Goal: Task Accomplishment & Management: Complete application form

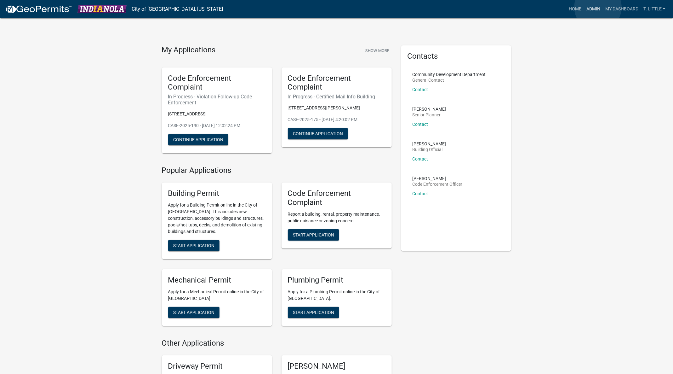
click at [598, 7] on link "Admin" at bounding box center [593, 9] width 19 height 12
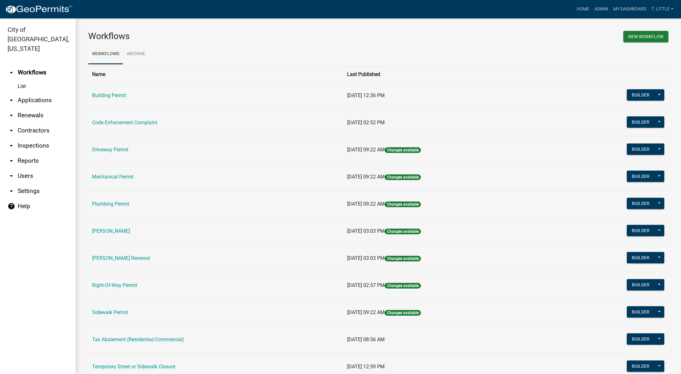
click at [110, 95] on link "Building Permit" at bounding box center [109, 95] width 34 height 6
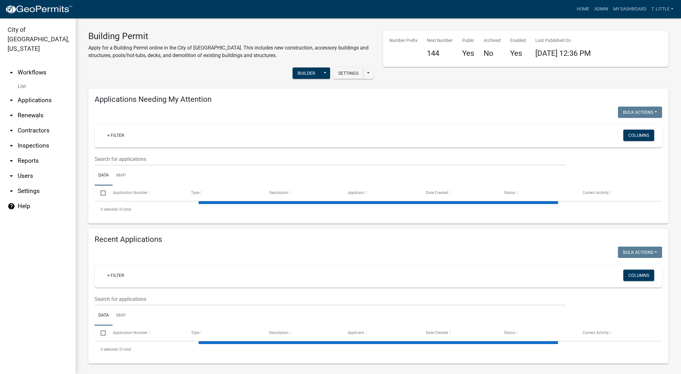
select select "3: 100"
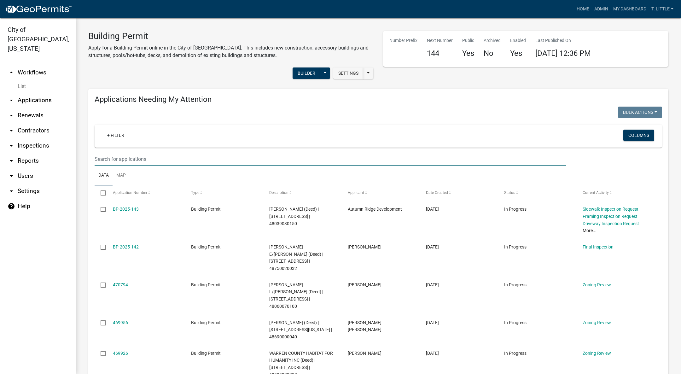
click at [155, 157] on input "text" at bounding box center [330, 159] width 471 height 13
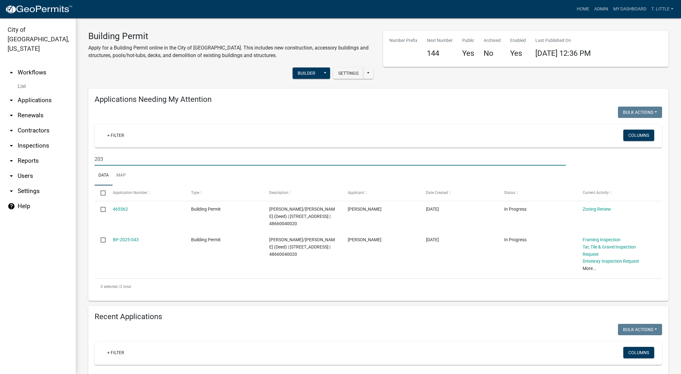
type input "203"
click at [128, 237] on link "BP-2025-043" at bounding box center [126, 239] width 26 height 5
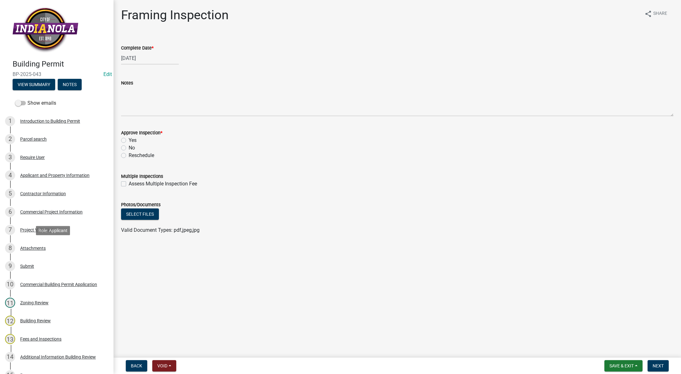
click at [42, 248] on div "Attachments" at bounding box center [33, 248] width 26 height 4
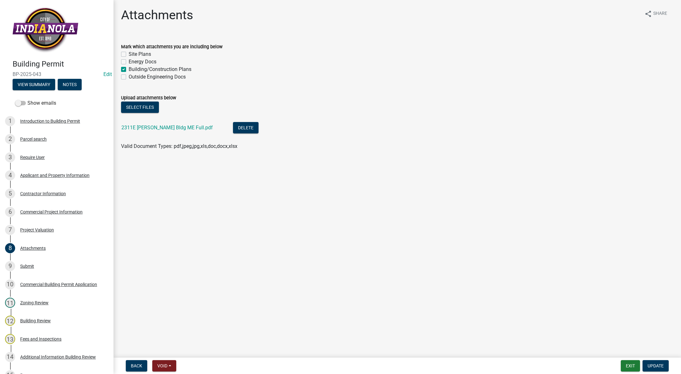
click at [162, 130] on link "2311E Scott Todd Indianola Bldg ME Full.pdf" at bounding box center [166, 127] width 91 height 6
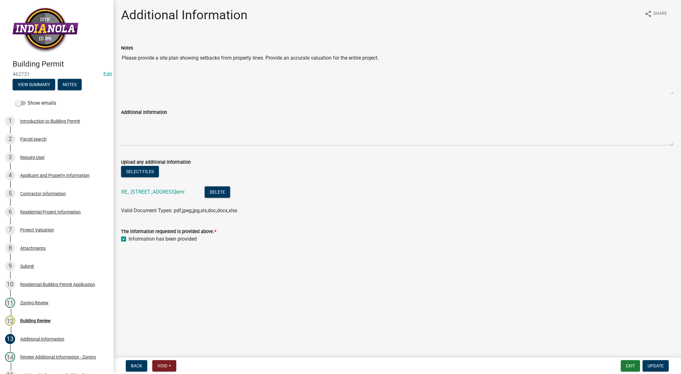
scroll to position [91, 0]
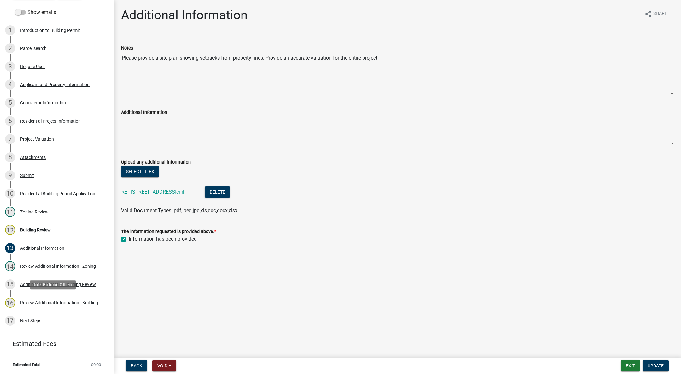
click at [73, 300] on div "Review Additional Information - Building" at bounding box center [59, 302] width 78 height 4
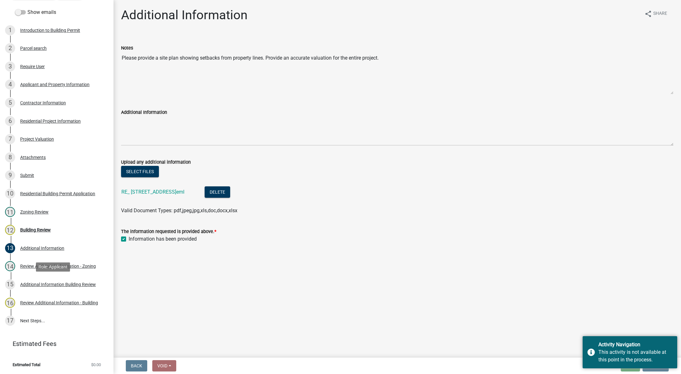
click at [73, 276] on link "15 Additional Information Building Review" at bounding box center [56, 284] width 113 height 18
click at [70, 264] on div "Review Additional Information - Zoning" at bounding box center [58, 266] width 76 height 4
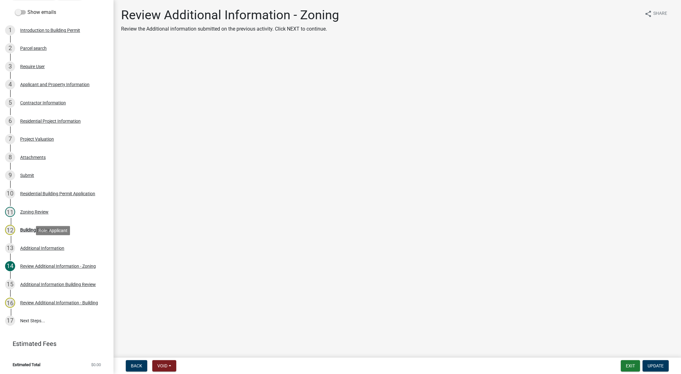
click at [47, 243] on div "13 Additional Information" at bounding box center [54, 248] width 98 height 10
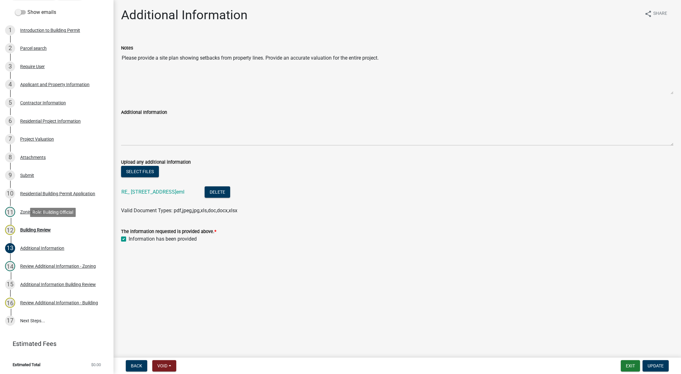
click at [30, 227] on div "Building Review" at bounding box center [35, 229] width 31 height 4
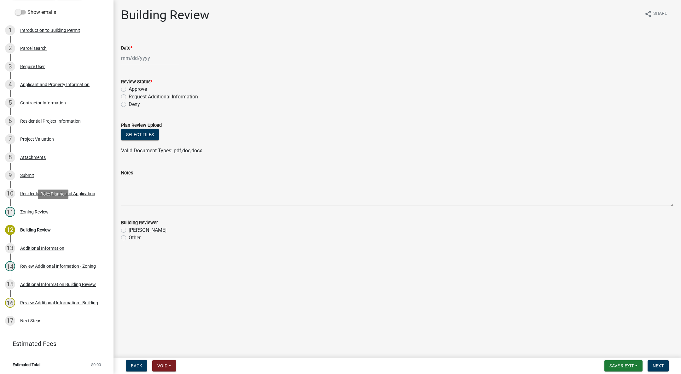
scroll to position [0, 0]
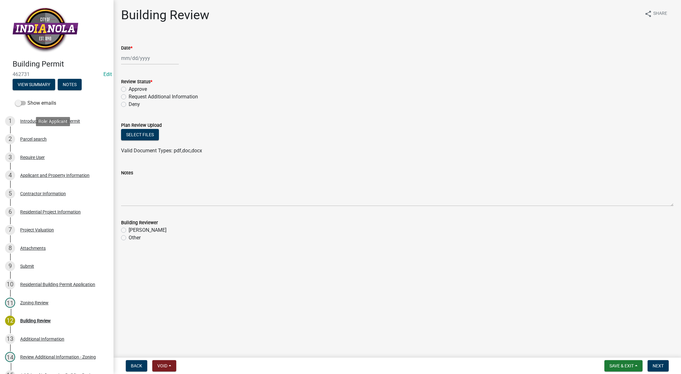
click at [45, 142] on div "2 Parcel search" at bounding box center [54, 139] width 98 height 10
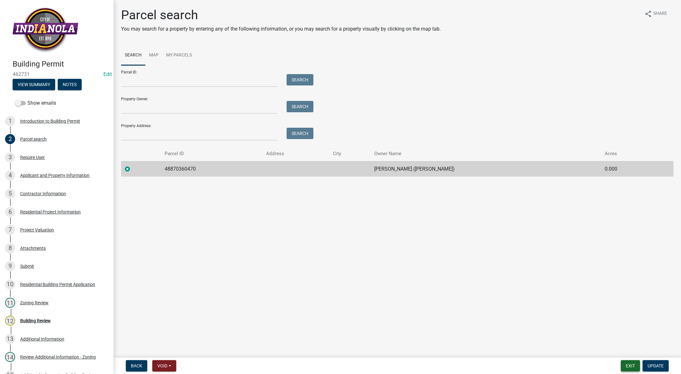
click at [622, 365] on button "Exit" at bounding box center [629, 365] width 19 height 11
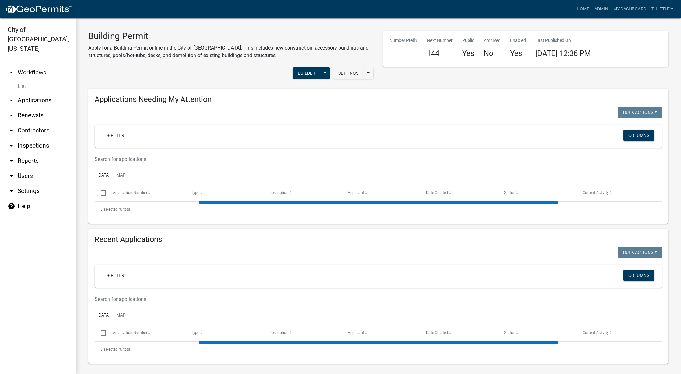
select select "3: 100"
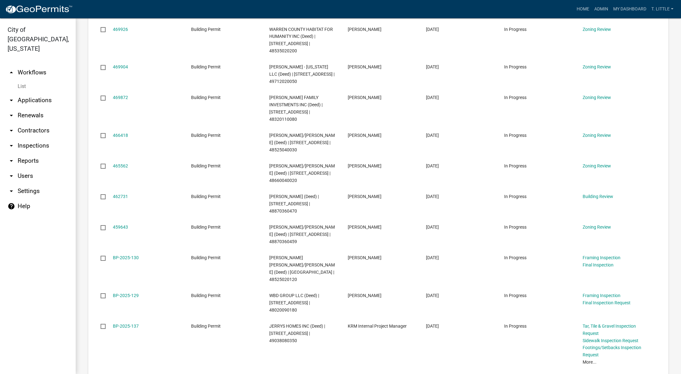
scroll to position [284, 0]
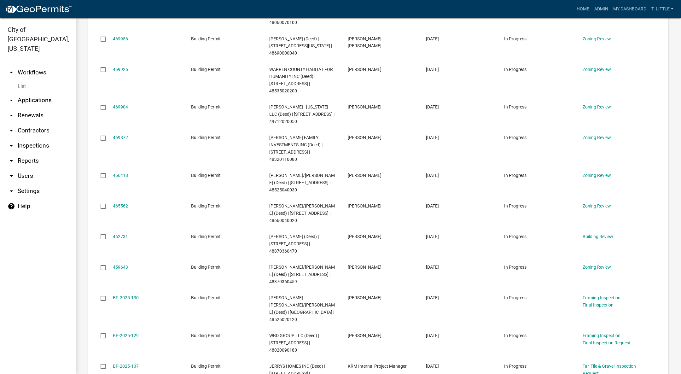
click at [114, 173] on link "466418" at bounding box center [120, 175] width 15 height 5
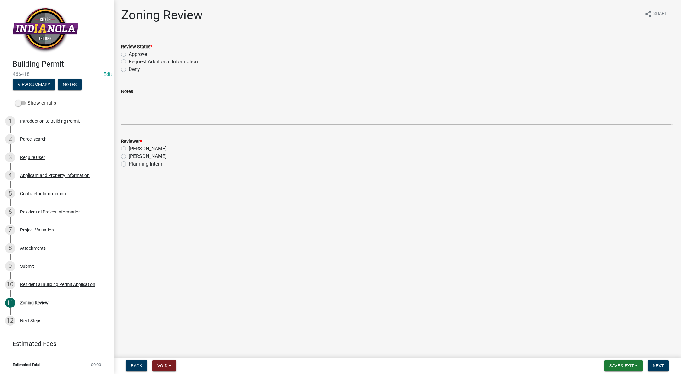
click at [129, 53] on label "Approve" at bounding box center [138, 54] width 18 height 8
click at [129, 53] on input "Approve" at bounding box center [131, 52] width 4 height 4
radio input "true"
click at [129, 155] on label "[PERSON_NAME]" at bounding box center [148, 157] width 38 height 8
click at [129, 155] on input "[PERSON_NAME]" at bounding box center [131, 155] width 4 height 4
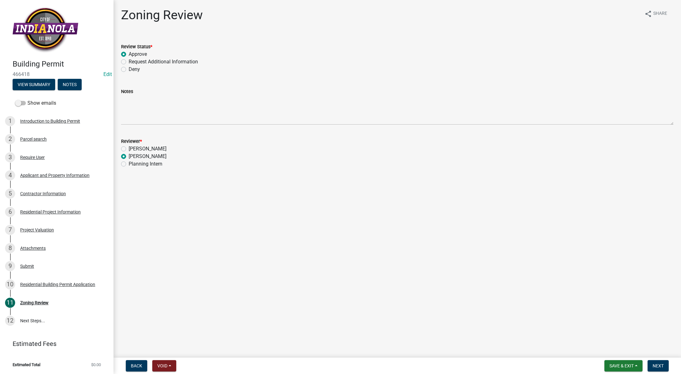
radio input "true"
click at [652, 363] on span "Next" at bounding box center [657, 365] width 11 height 5
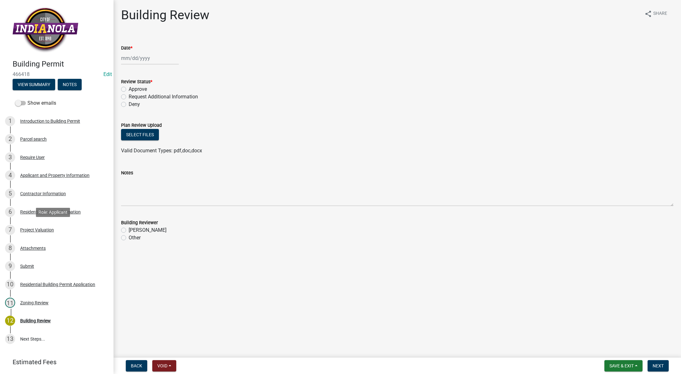
click at [53, 227] on div "Project Valuation" at bounding box center [37, 229] width 34 height 4
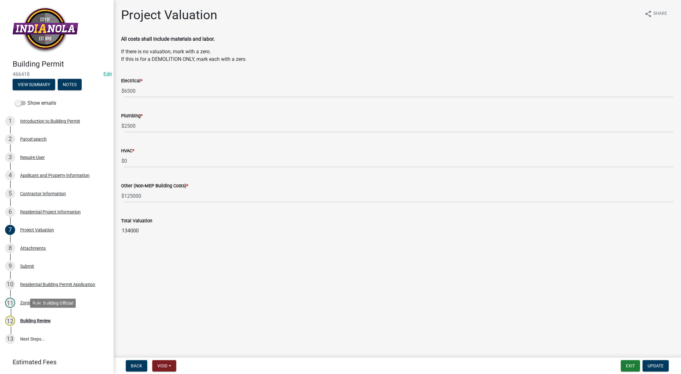
click at [33, 316] on div "12 Building Review" at bounding box center [54, 320] width 98 height 10
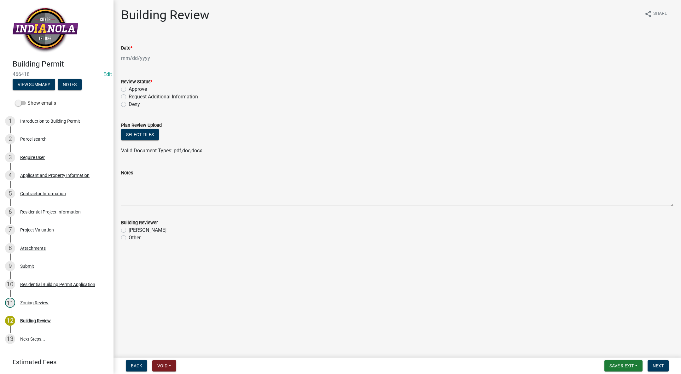
click at [130, 57] on div at bounding box center [150, 58] width 58 height 13
select select "9"
select select "2025"
click at [155, 90] on div "4" at bounding box center [158, 92] width 10 height 10
type input "[DATE]"
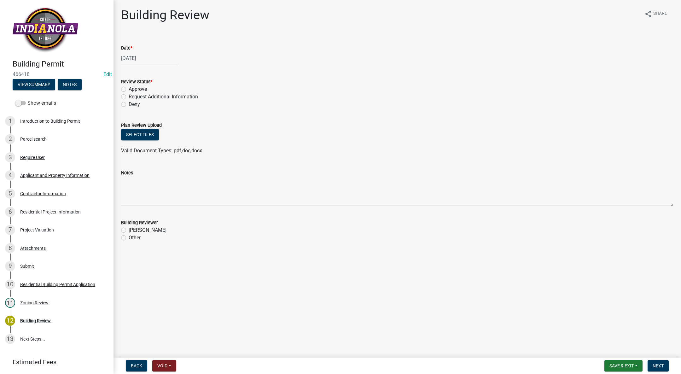
click at [129, 89] on label "Approve" at bounding box center [138, 89] width 18 height 8
click at [129, 89] on input "Approve" at bounding box center [131, 87] width 4 height 4
radio input "true"
click at [129, 230] on label "[PERSON_NAME]" at bounding box center [148, 230] width 38 height 8
click at [129, 230] on input "[PERSON_NAME]" at bounding box center [131, 228] width 4 height 4
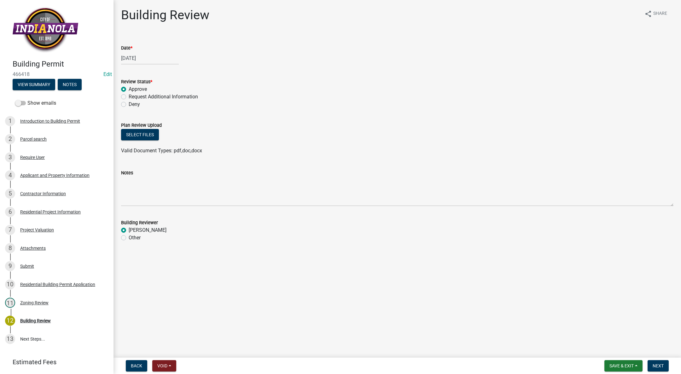
radio input "true"
click at [661, 365] on span "Next" at bounding box center [657, 365] width 11 height 5
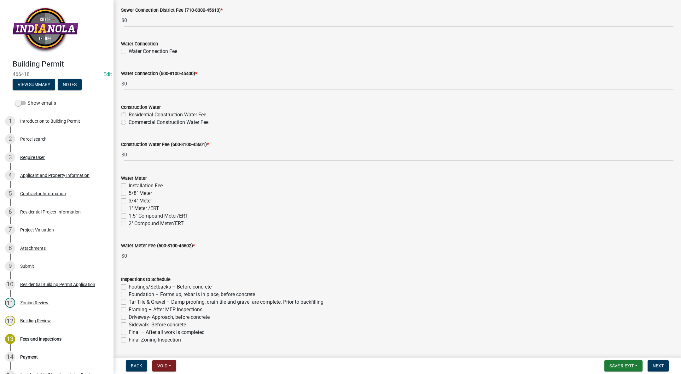
scroll to position [528, 0]
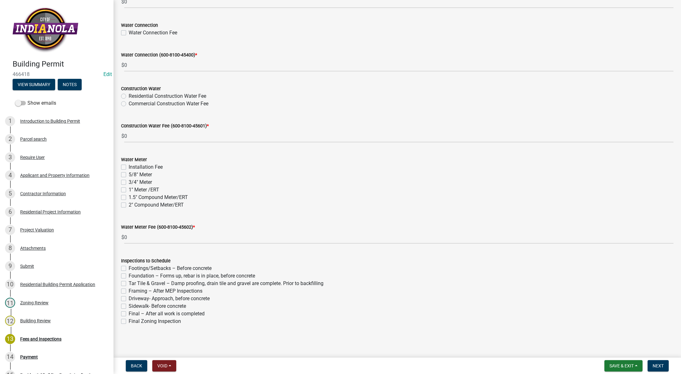
click at [129, 314] on label "Final – After all work is completed" at bounding box center [167, 314] width 76 height 8
click at [129, 314] on input "Final – After all work is completed" at bounding box center [131, 312] width 4 height 4
checkbox input "true"
checkbox input "false"
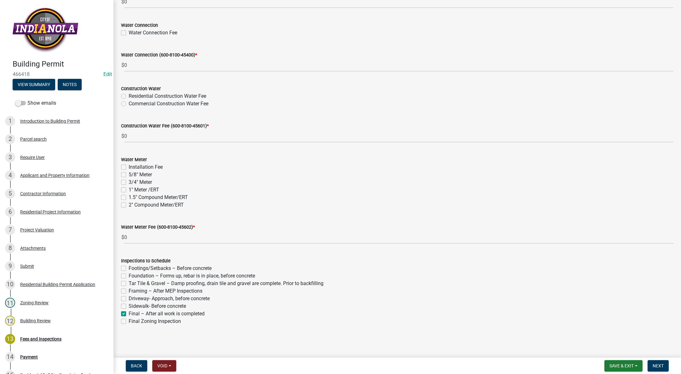
checkbox input "false"
checkbox input "true"
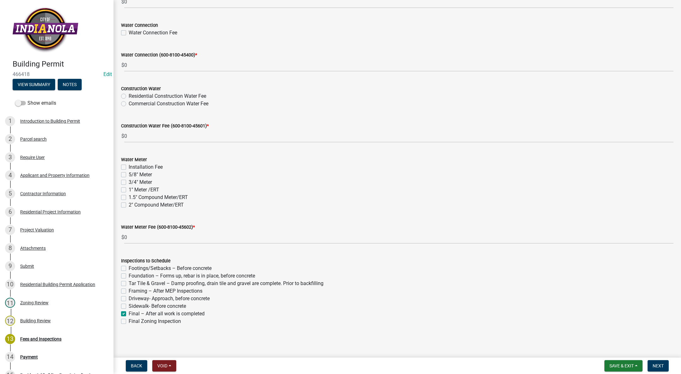
checkbox input "false"
click at [655, 366] on span "Next" at bounding box center [657, 365] width 11 height 5
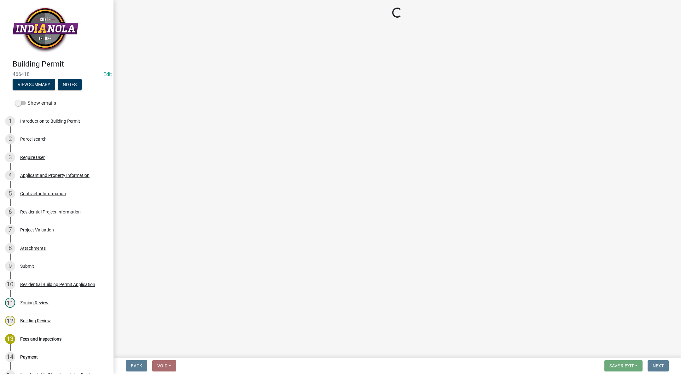
scroll to position [0, 0]
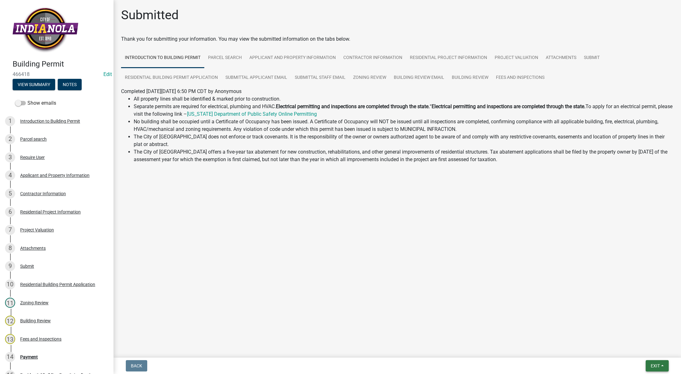
click at [654, 369] on button "Exit" at bounding box center [656, 365] width 23 height 11
click at [649, 345] on button "Save & Exit" at bounding box center [643, 349] width 50 height 15
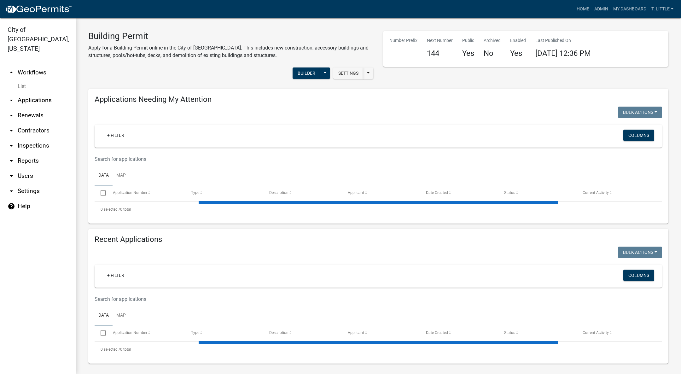
select select "3: 100"
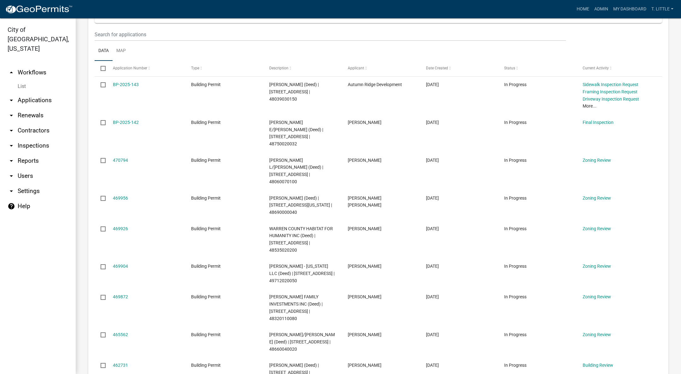
scroll to position [142, 0]
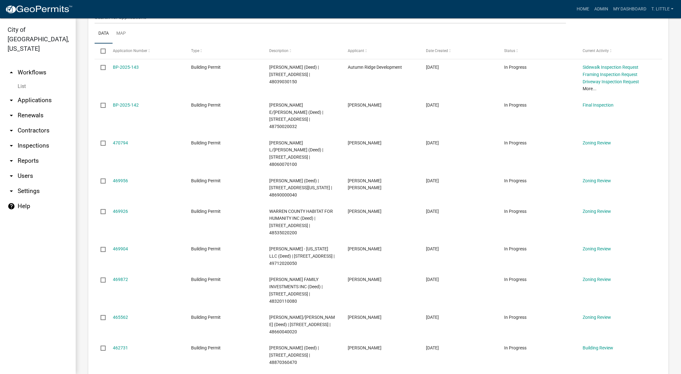
click at [122, 203] on datatable-body-cell "469926" at bounding box center [145, 222] width 78 height 38
click at [119, 209] on link "469926" at bounding box center [120, 211] width 15 height 5
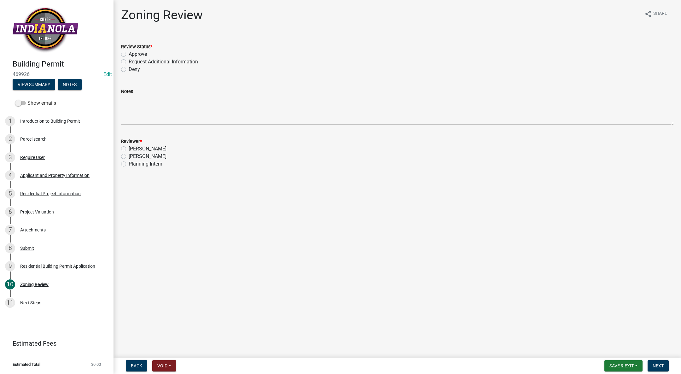
click at [129, 53] on label "Approve" at bounding box center [138, 54] width 18 height 8
click at [129, 53] on input "Approve" at bounding box center [131, 52] width 4 height 4
radio input "true"
click at [126, 155] on div "[PERSON_NAME]" at bounding box center [397, 157] width 552 height 8
click at [129, 155] on label "[PERSON_NAME]" at bounding box center [148, 157] width 38 height 8
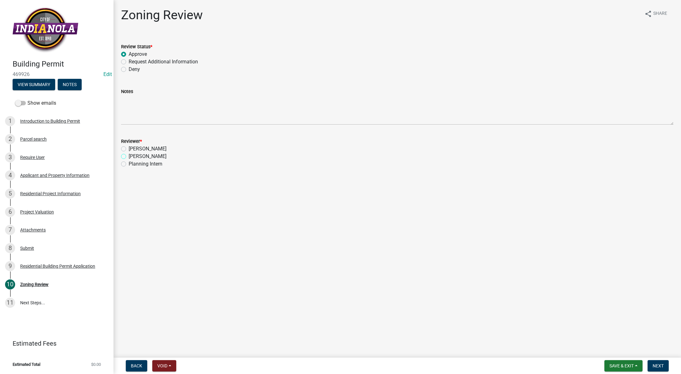
click at [129, 155] on input "[PERSON_NAME]" at bounding box center [131, 155] width 4 height 4
radio input "true"
click at [653, 365] on span "Next" at bounding box center [657, 365] width 11 height 5
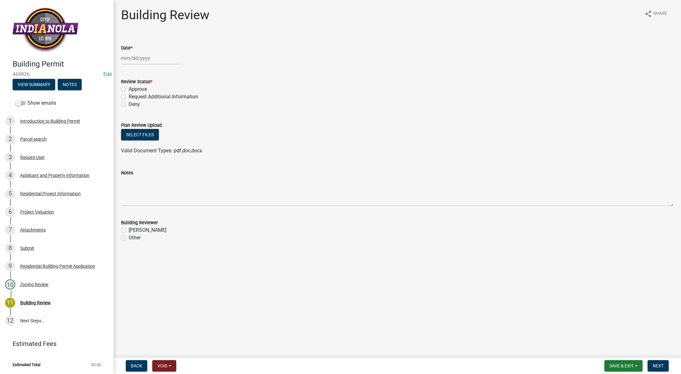
click at [143, 58] on div at bounding box center [150, 58] width 58 height 13
select select "9"
select select "2025"
click at [158, 92] on div "4" at bounding box center [158, 92] width 10 height 10
type input "[DATE]"
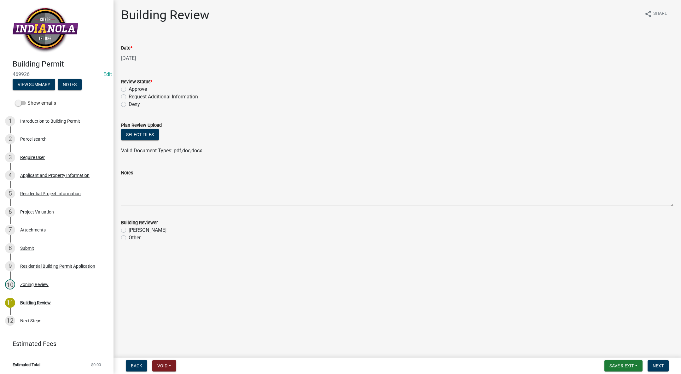
click at [129, 88] on label "Approve" at bounding box center [138, 89] width 18 height 8
click at [129, 88] on input "Approve" at bounding box center [131, 87] width 4 height 4
radio input "true"
click at [129, 232] on label "[PERSON_NAME]" at bounding box center [148, 230] width 38 height 8
click at [129, 230] on input "[PERSON_NAME]" at bounding box center [131, 228] width 4 height 4
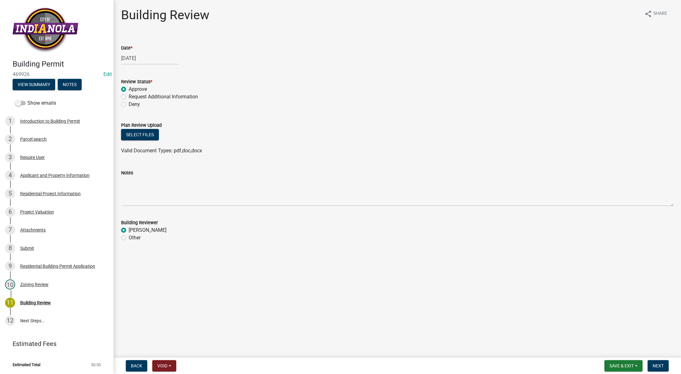
radio input "true"
click at [656, 364] on span "Next" at bounding box center [657, 365] width 11 height 5
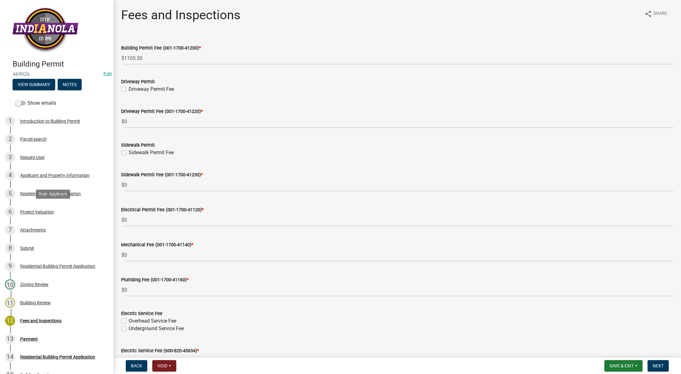
click at [40, 216] on div "6 Project Valuation" at bounding box center [54, 212] width 98 height 10
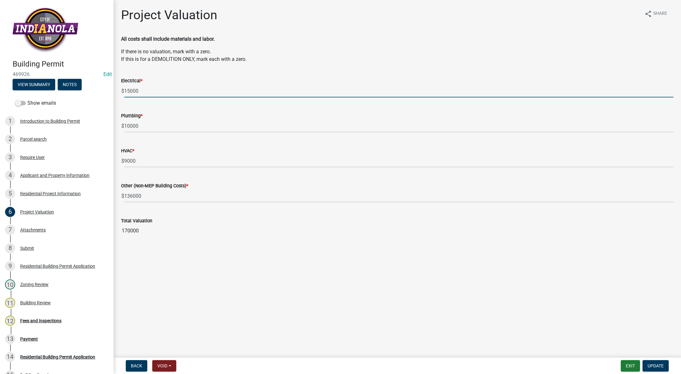
drag, startPoint x: 156, startPoint y: 91, endPoint x: 133, endPoint y: 81, distance: 24.8
click at [121, 87] on div "$ 15000" at bounding box center [397, 90] width 552 height 13
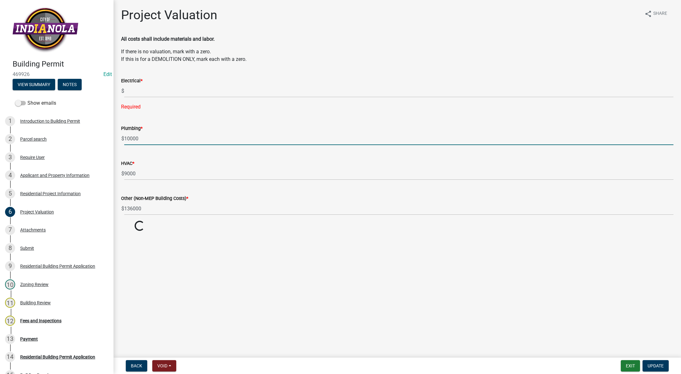
drag, startPoint x: 141, startPoint y: 126, endPoint x: 109, endPoint y: 129, distance: 32.2
click at [109, 129] on div "Building Permit 469926 Edit View Summary Notes Show emails 1 Introduction to Bu…" at bounding box center [340, 187] width 681 height 374
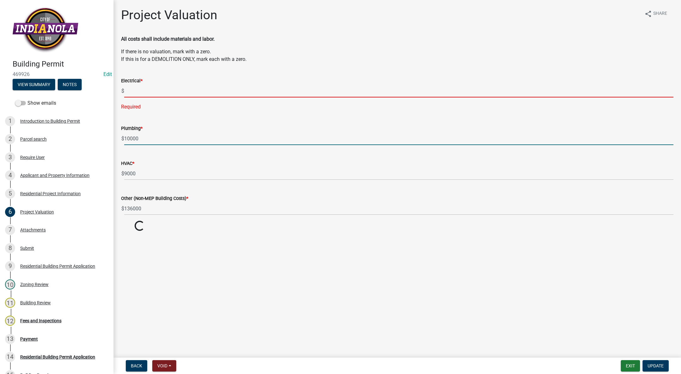
click at [137, 89] on input "text" at bounding box center [398, 90] width 549 height 13
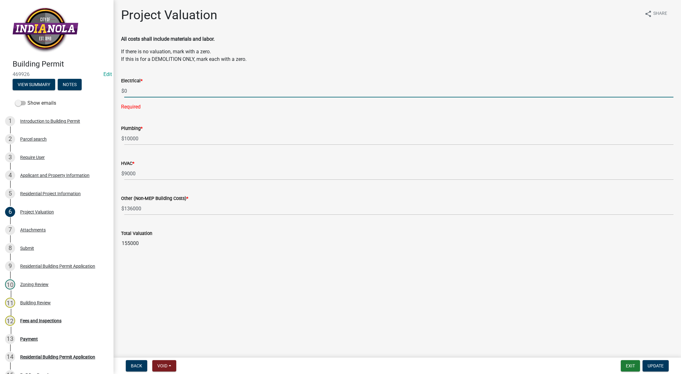
type input "0"
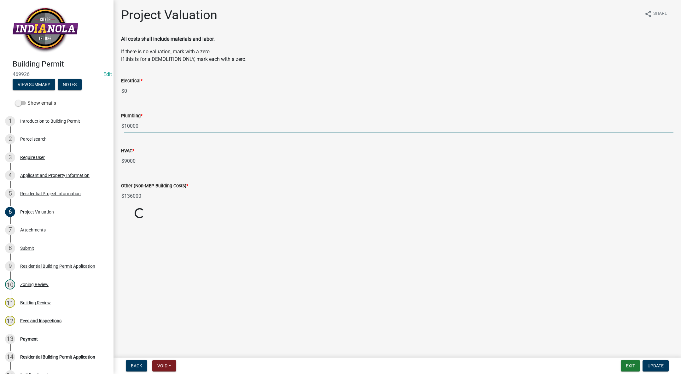
drag, startPoint x: 144, startPoint y: 141, endPoint x: 106, endPoint y: 137, distance: 37.7
click at [107, 137] on div "Building Permit 469926 Edit View Summary Notes Show emails 1 Introduction to Bu…" at bounding box center [340, 187] width 681 height 374
type input "0"
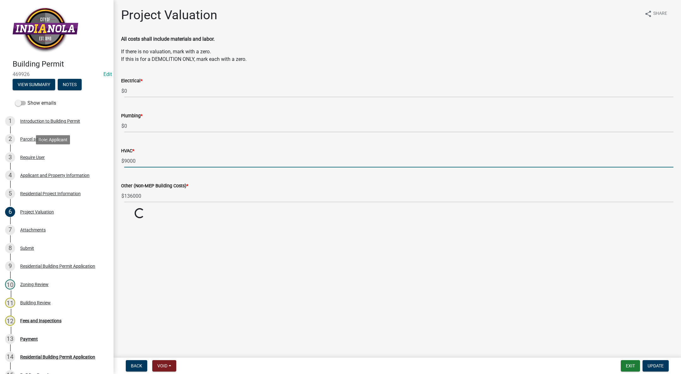
drag, startPoint x: 161, startPoint y: 157, endPoint x: 93, endPoint y: 155, distance: 68.1
click at [93, 155] on div "Building Permit 469926 Edit View Summary Notes Show emails 1 Introduction to Bu…" at bounding box center [340, 187] width 681 height 374
type input "0"
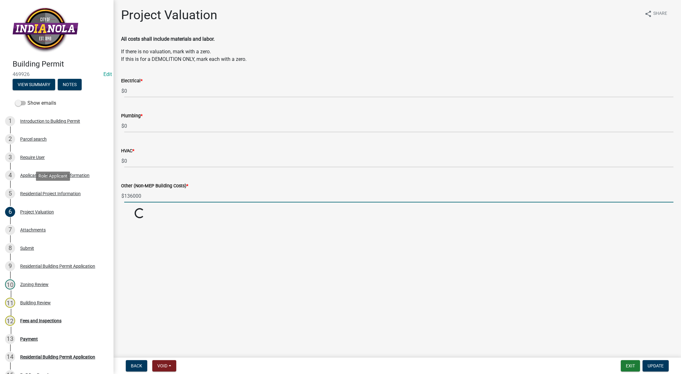
drag, startPoint x: 168, startPoint y: 195, endPoint x: 96, endPoint y: 185, distance: 72.5
click at [96, 185] on div "Building Permit 469926 Edit View Summary Notes Show emails 1 Introduction to Bu…" at bounding box center [340, 187] width 681 height 374
type input "0"
click at [655, 364] on span "Update" at bounding box center [655, 365] width 16 height 5
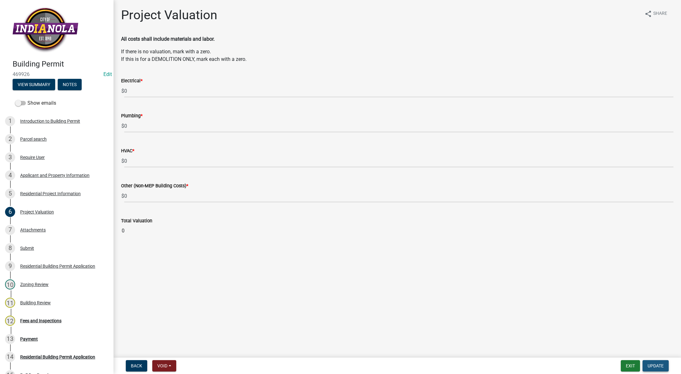
click at [653, 364] on span "Update" at bounding box center [655, 365] width 16 height 5
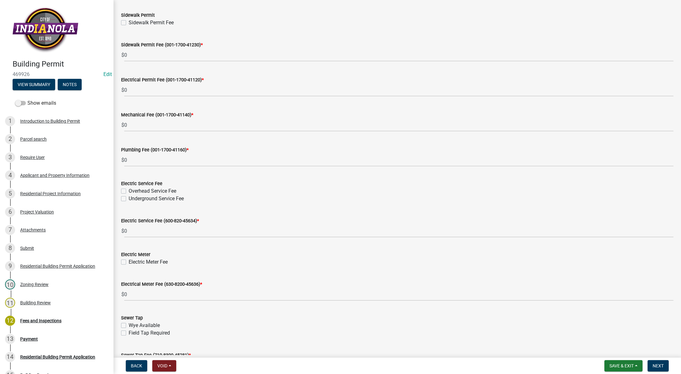
scroll to position [236, 0]
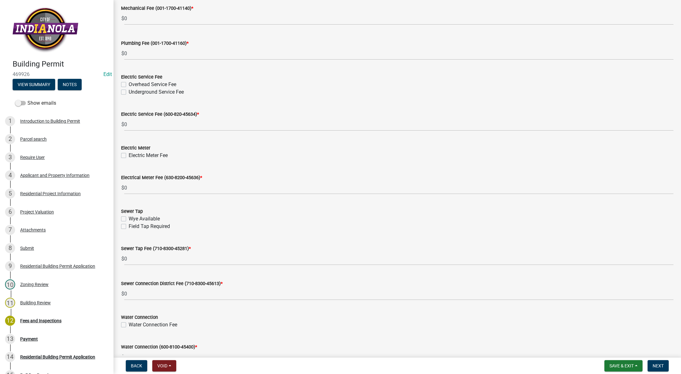
click at [129, 90] on label "Underground Service Fee" at bounding box center [156, 92] width 55 height 8
click at [129, 90] on input "Underground Service Fee" at bounding box center [131, 90] width 4 height 4
checkbox input "true"
checkbox input "false"
checkbox input "true"
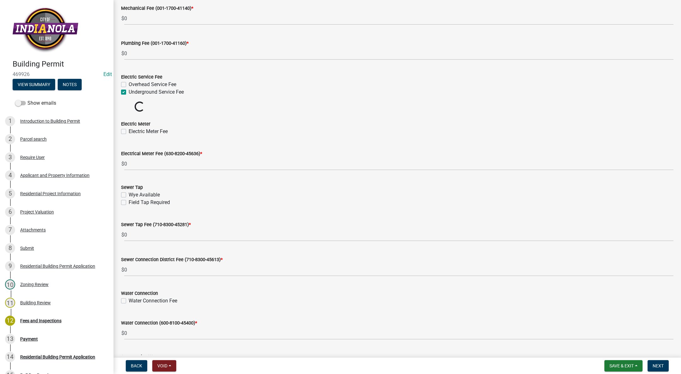
click at [129, 83] on label "Overhead Service Fee" at bounding box center [153, 85] width 48 height 8
click at [129, 83] on input "Overhead Service Fee" at bounding box center [131, 83] width 4 height 4
checkbox input "true"
click at [129, 85] on label "Overhead Service Fee" at bounding box center [153, 85] width 48 height 8
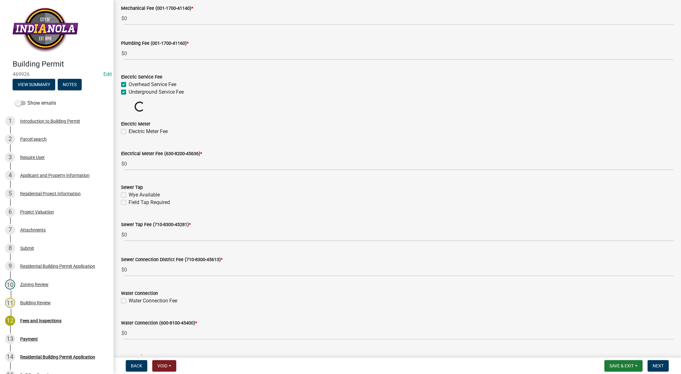
click at [129, 85] on input "Overhead Service Fee" at bounding box center [131, 83] width 4 height 4
checkbox input "false"
checkbox input "true"
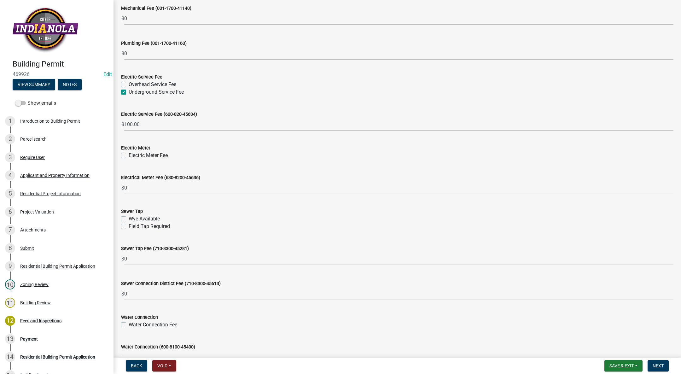
click at [129, 153] on label "Electric Meter Fee" at bounding box center [148, 156] width 39 height 8
click at [129, 153] on input "Electric Meter Fee" at bounding box center [131, 154] width 4 height 4
checkbox input "true"
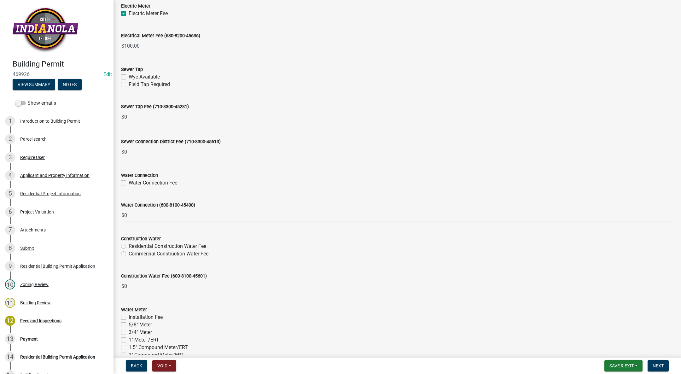
click at [129, 180] on label "Water Connection Fee" at bounding box center [153, 183] width 49 height 8
click at [129, 180] on input "Water Connection Fee" at bounding box center [131, 181] width 4 height 4
checkbox input "true"
click at [129, 245] on label "Residential Construction Water Fee" at bounding box center [168, 246] width 78 height 8
click at [129, 245] on input "Residential Construction Water Fee" at bounding box center [131, 244] width 4 height 4
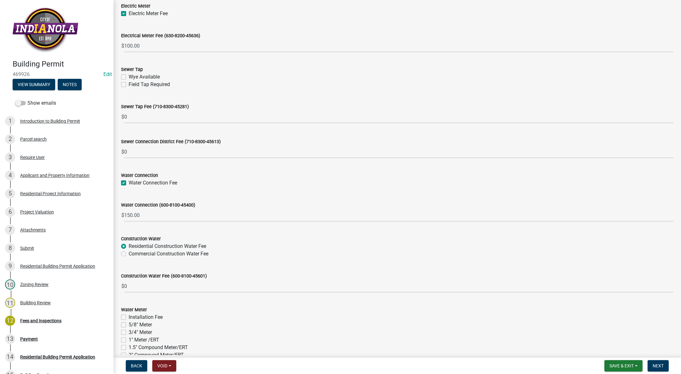
radio input "true"
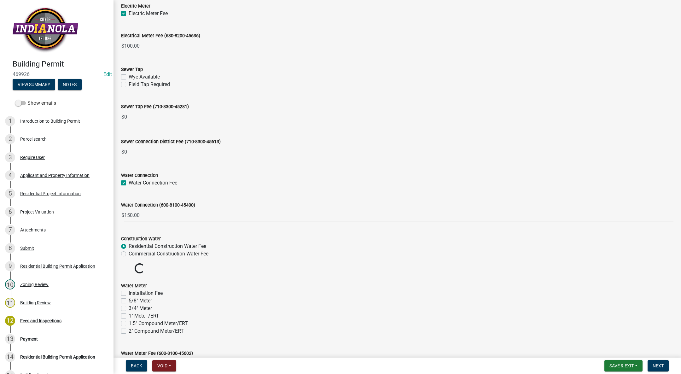
scroll to position [504, 0]
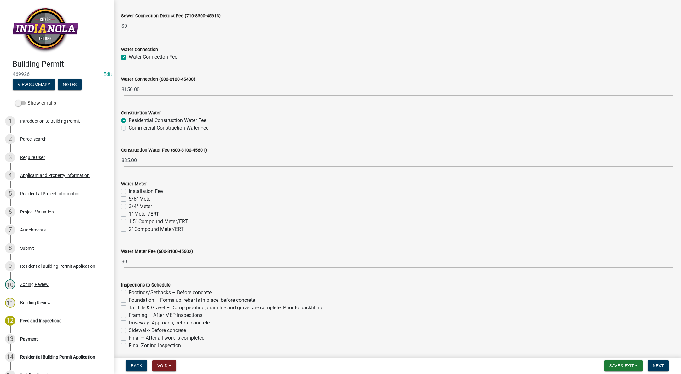
click at [129, 189] on label "Installation Fee" at bounding box center [146, 191] width 34 height 8
click at [129, 189] on input "Installation Fee" at bounding box center [131, 189] width 4 height 4
checkbox input "true"
checkbox input "false"
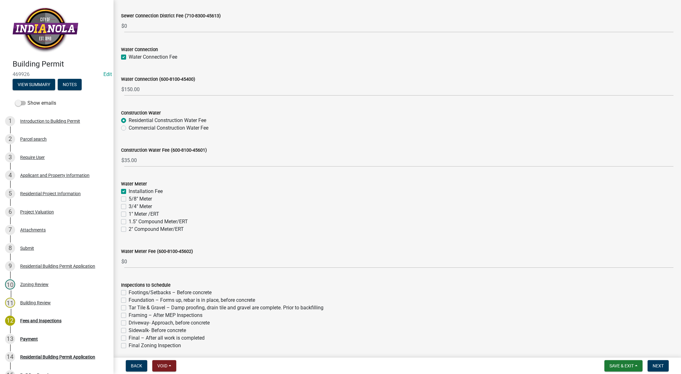
checkbox input "false"
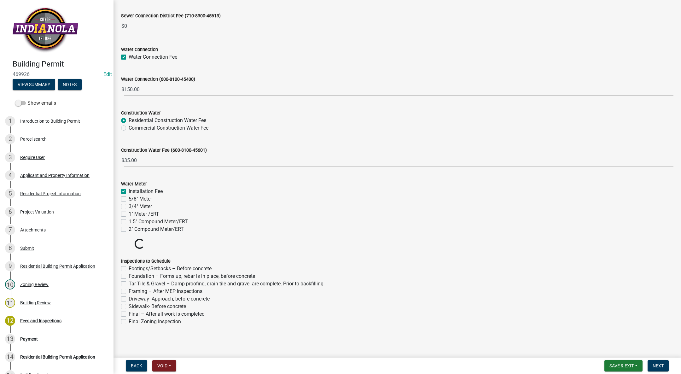
click at [129, 204] on label "3/4" Meter" at bounding box center [140, 207] width 23 height 8
click at [129, 204] on input "3/4" Meter" at bounding box center [131, 205] width 4 height 4
checkbox input "true"
checkbox input "false"
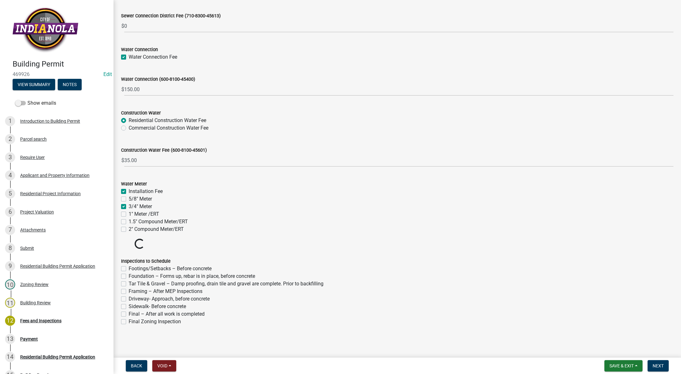
checkbox input "true"
checkbox input "false"
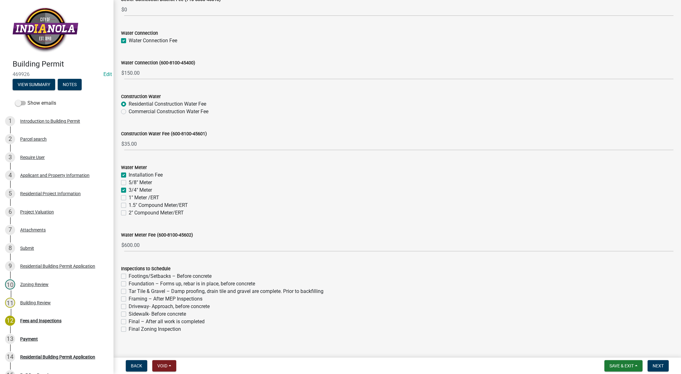
scroll to position [528, 0]
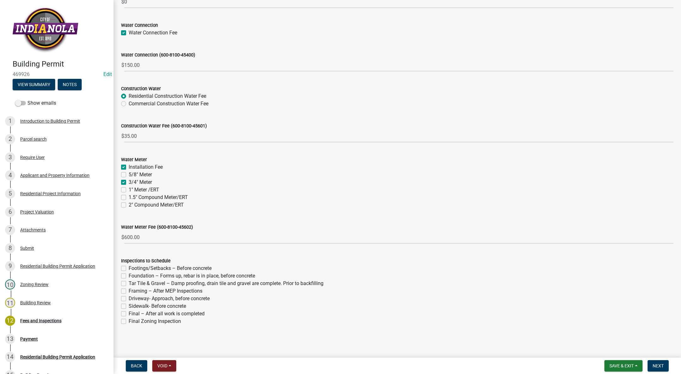
click at [129, 268] on label "Footings/Setbacks – Before concrete" at bounding box center [170, 268] width 83 height 8
click at [129, 268] on input "Footings/Setbacks – Before concrete" at bounding box center [131, 266] width 4 height 4
checkbox input "true"
checkbox input "false"
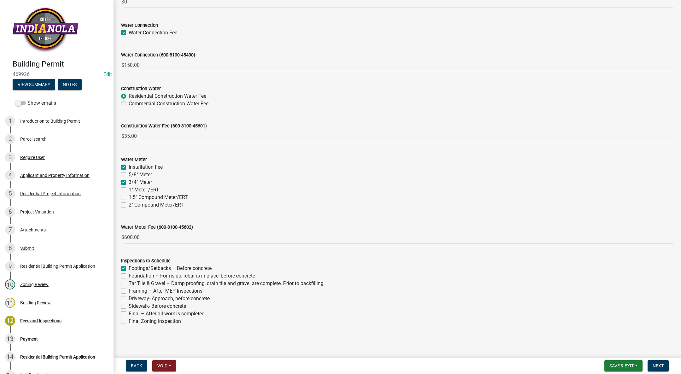
checkbox input "false"
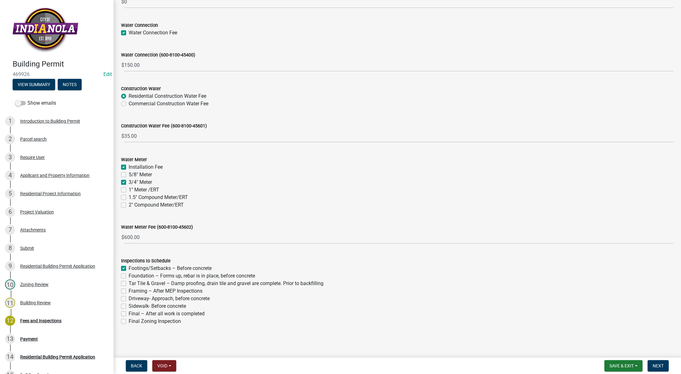
click at [129, 278] on label "Foundation – Forms up, rebar is in place, before concrete" at bounding box center [192, 276] width 126 height 8
click at [129, 276] on input "Foundation – Forms up, rebar is in place, before concrete" at bounding box center [131, 274] width 4 height 4
checkbox input "true"
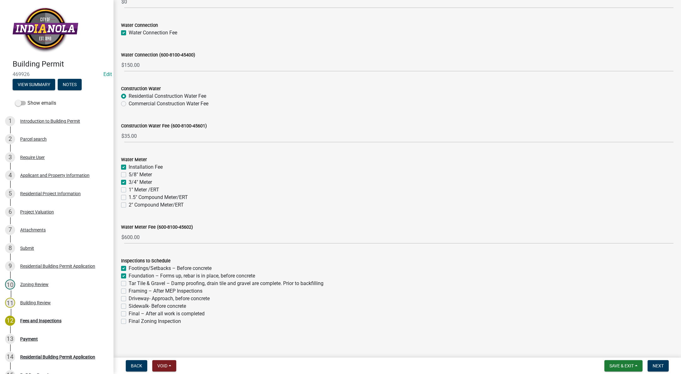
checkbox input "false"
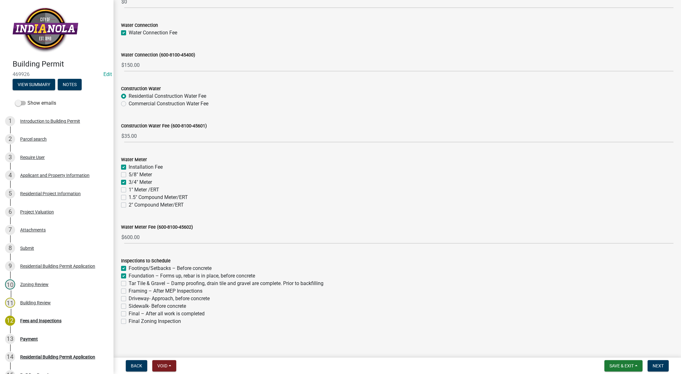
checkbox input "false"
click at [129, 282] on label "Tar Tile & Gravel – Damp proofing, drain tile and gravel are complete. Prior to…" at bounding box center [226, 283] width 195 height 8
click at [129, 282] on input "Tar Tile & Gravel – Damp proofing, drain tile and gravel are complete. Prior to…" at bounding box center [131, 281] width 4 height 4
checkbox input "true"
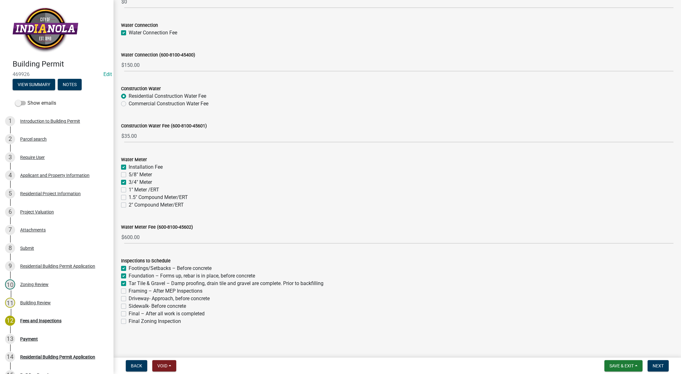
checkbox input "true"
checkbox input "false"
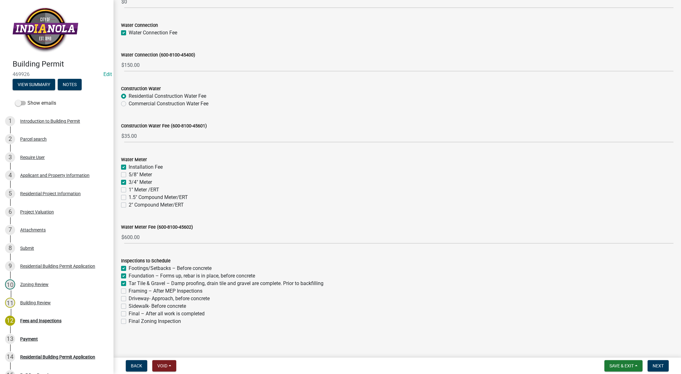
checkbox input "false"
click at [129, 292] on label "Framing – After MEP Inspections" at bounding box center [166, 291] width 74 height 8
click at [129, 291] on input "Framing – After MEP Inspections" at bounding box center [131, 289] width 4 height 4
checkbox input "true"
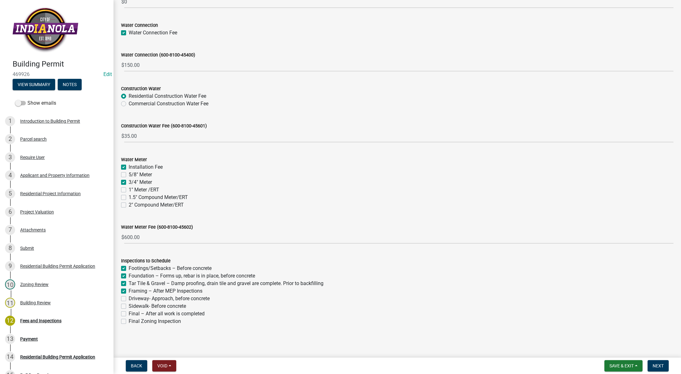
checkbox input "true"
checkbox input "false"
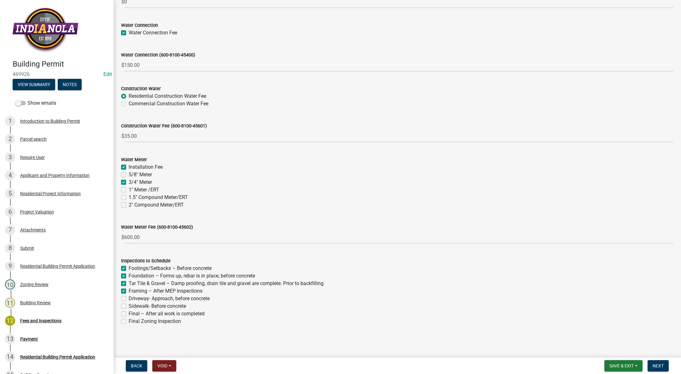
checkbox input "false"
click at [129, 300] on label "Driveway- Approach, before concrete" at bounding box center [169, 299] width 81 height 8
click at [129, 299] on input "Driveway- Approach, before concrete" at bounding box center [131, 297] width 4 height 4
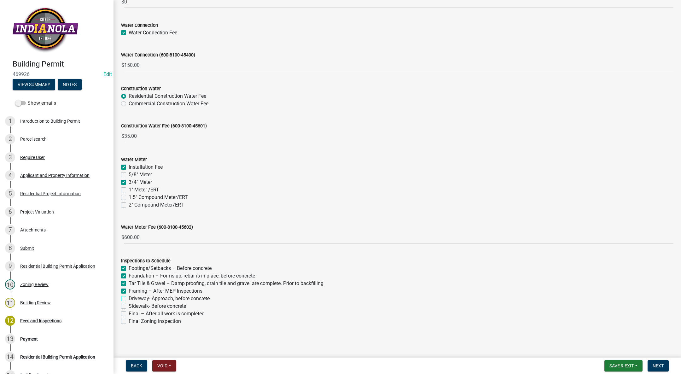
checkbox input "true"
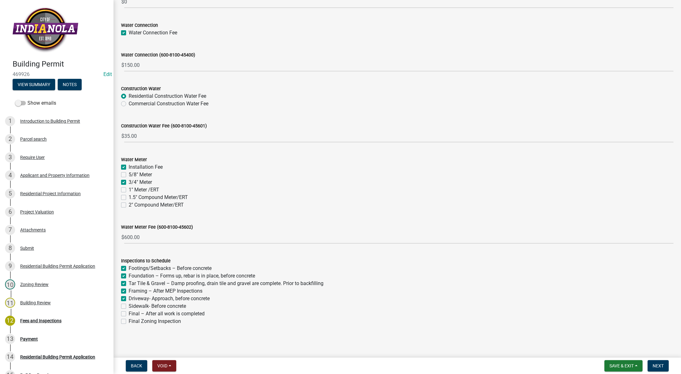
checkbox input "true"
checkbox input "false"
click at [129, 306] on label "Sidewalk- Before concrete" at bounding box center [157, 306] width 57 height 8
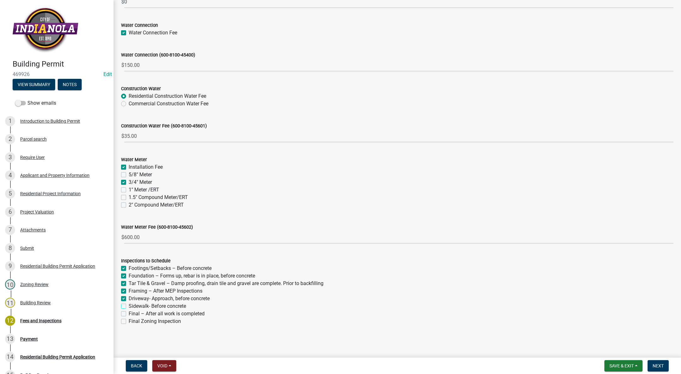
click at [129, 306] on input "Sidewalk- Before concrete" at bounding box center [131, 304] width 4 height 4
checkbox input "true"
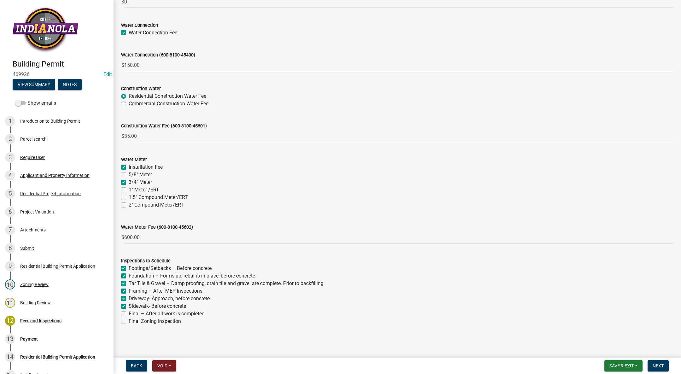
checkbox input "true"
checkbox input "false"
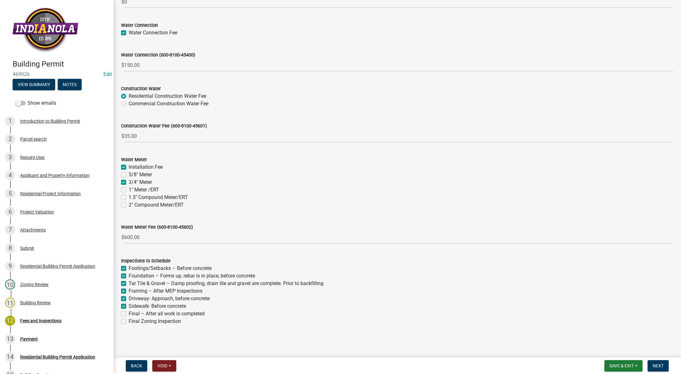
click at [127, 309] on div "Sidewalk- Before concrete" at bounding box center [397, 306] width 552 height 8
click at [129, 313] on label "Final – After all work is completed" at bounding box center [167, 314] width 76 height 8
click at [129, 313] on input "Final – After all work is completed" at bounding box center [131, 312] width 4 height 4
checkbox input "true"
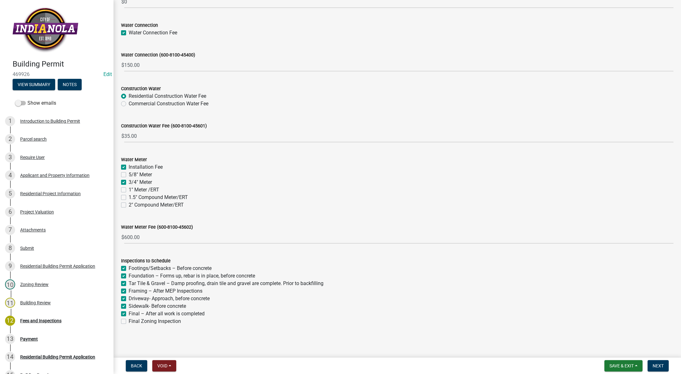
checkbox input "true"
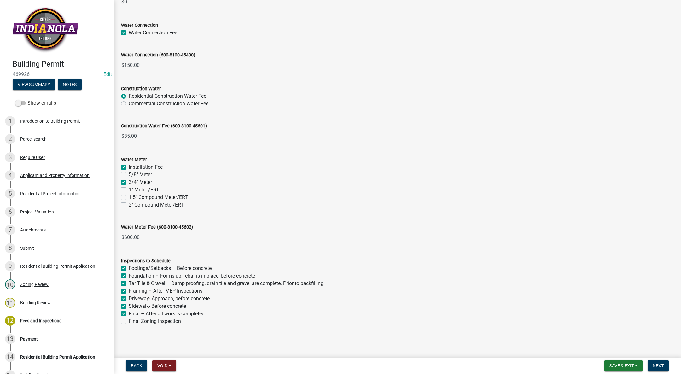
checkbox input "true"
checkbox input "false"
click at [664, 364] on button "Next" at bounding box center [657, 365] width 21 height 11
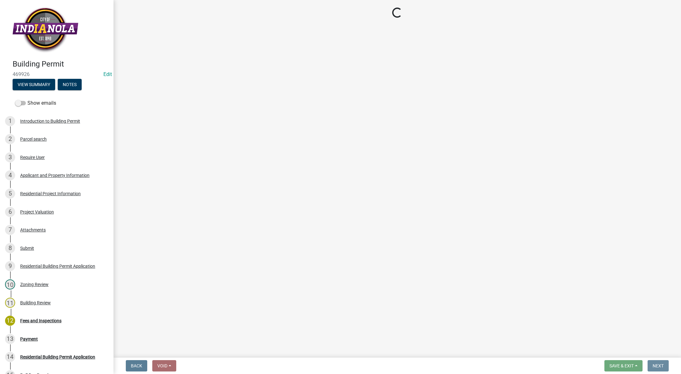
scroll to position [0, 0]
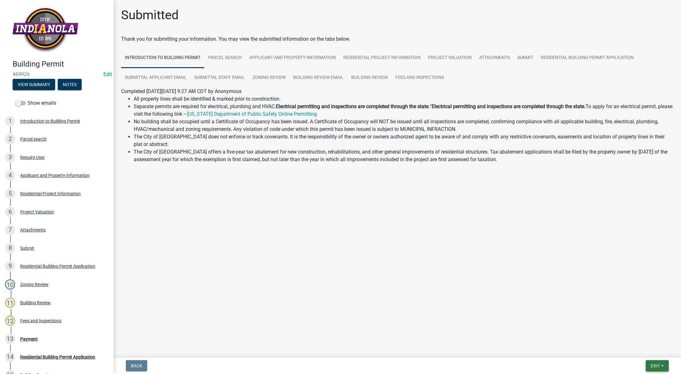
click at [659, 363] on span "Exit" at bounding box center [654, 365] width 9 height 5
click at [653, 355] on button "Save & Exit" at bounding box center [643, 349] width 50 height 15
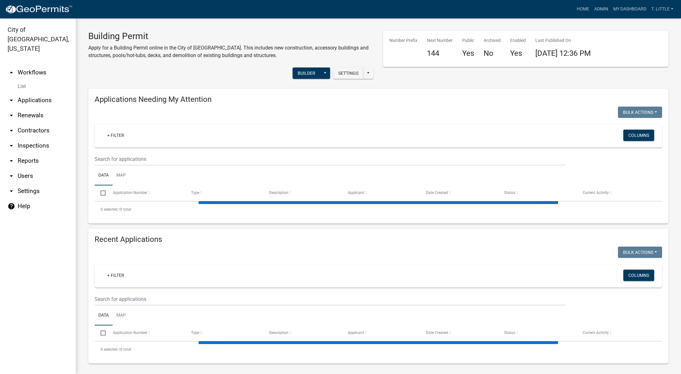
select select "3: 100"
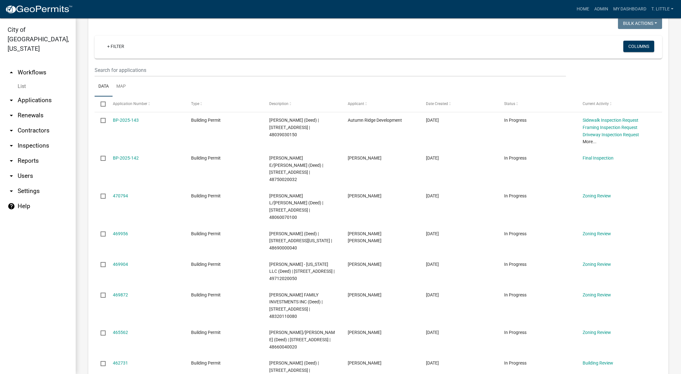
scroll to position [142, 0]
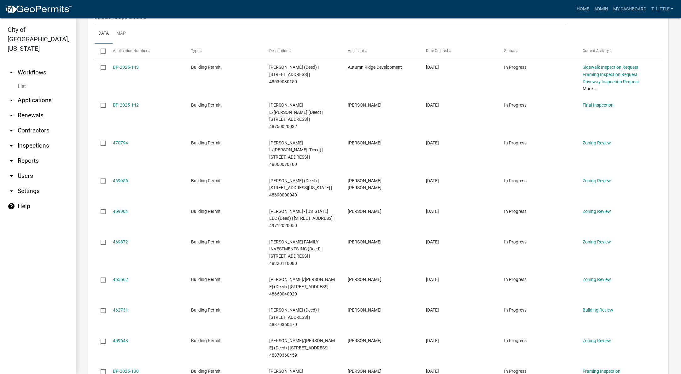
click at [124, 178] on link "469956" at bounding box center [120, 180] width 15 height 5
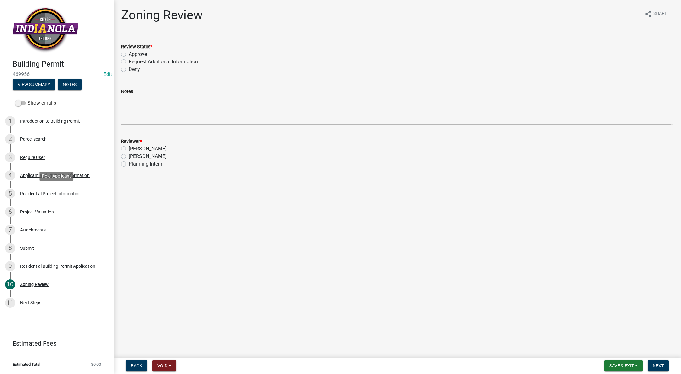
click at [43, 188] on div "5 Residential Project Information" at bounding box center [54, 193] width 98 height 10
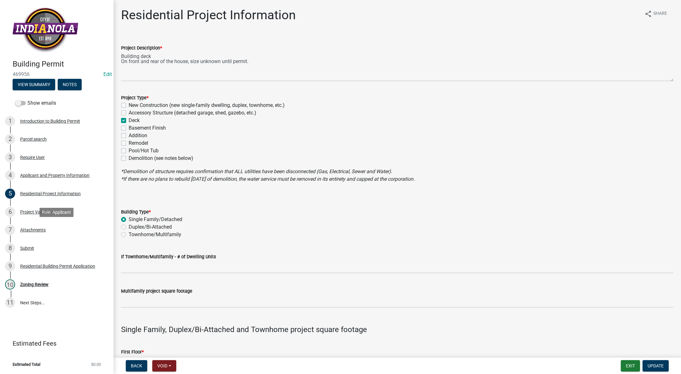
click at [53, 226] on div "7 Attachments" at bounding box center [54, 230] width 98 height 10
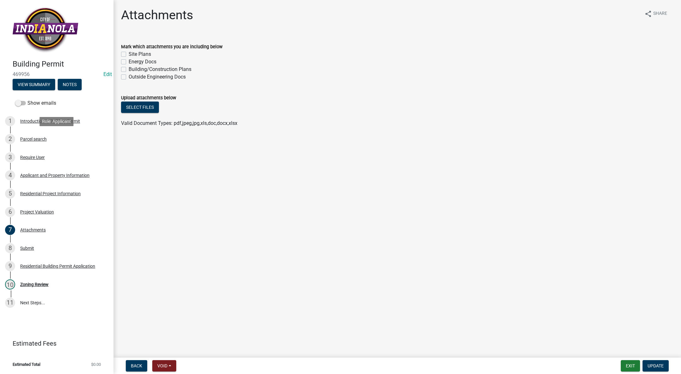
click at [24, 135] on div "2 Parcel search" at bounding box center [54, 139] width 98 height 10
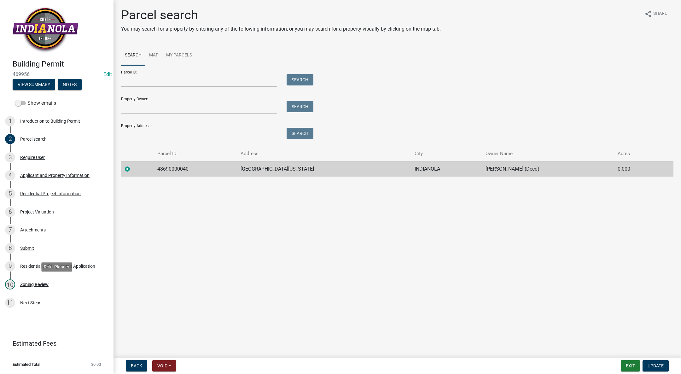
click at [40, 285] on div "Zoning Review" at bounding box center [34, 284] width 28 height 4
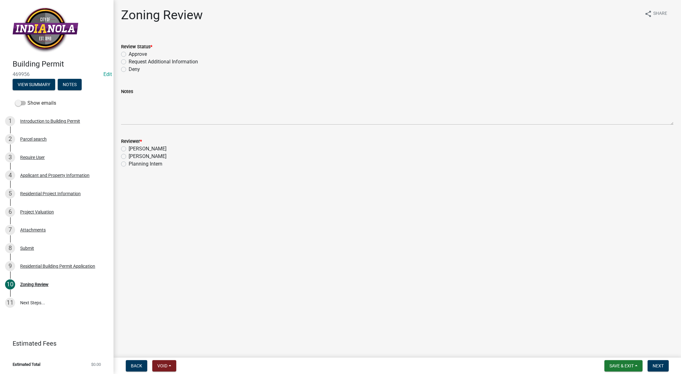
click at [129, 53] on label "Approve" at bounding box center [138, 54] width 18 height 8
click at [129, 53] on input "Approve" at bounding box center [131, 52] width 4 height 4
radio input "true"
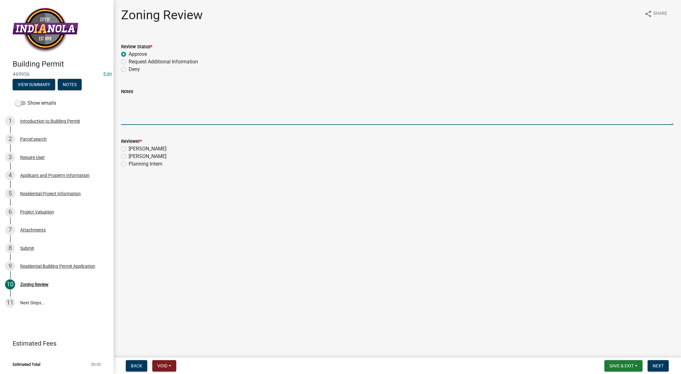
click at [134, 97] on textarea "Notes" at bounding box center [397, 110] width 552 height 30
type textarea "6"
type textarea "Front deck cannot exceed 6' in depth (extending out from building face) and rea…"
click at [129, 157] on label "[PERSON_NAME]" at bounding box center [148, 157] width 38 height 8
click at [129, 157] on input "[PERSON_NAME]" at bounding box center [131, 155] width 4 height 4
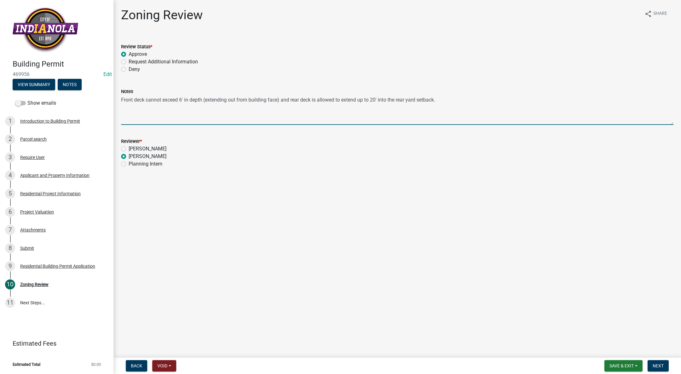
radio input "true"
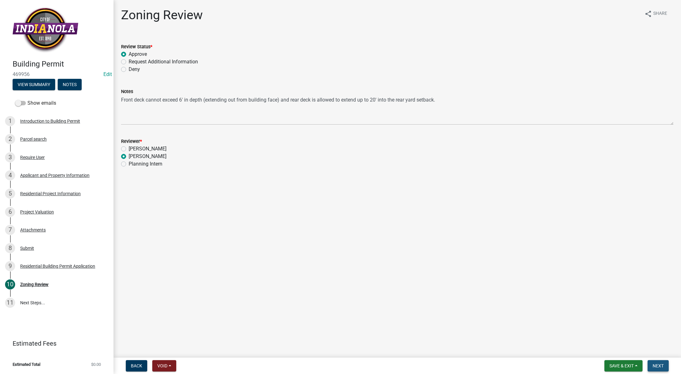
click at [661, 361] on button "Next" at bounding box center [657, 365] width 21 height 11
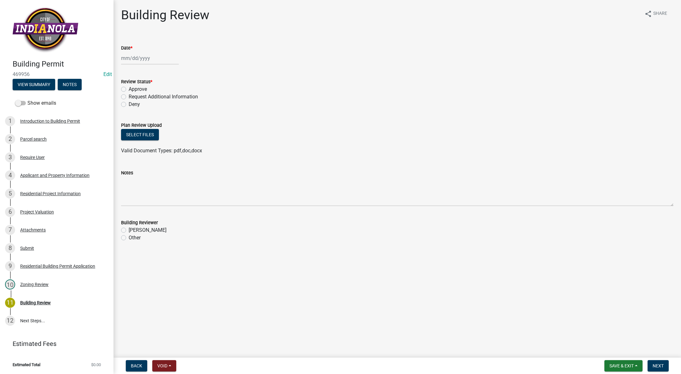
click at [127, 60] on div at bounding box center [150, 58] width 58 height 13
select select "9"
select select "2025"
click at [157, 88] on div "4" at bounding box center [158, 92] width 10 height 10
type input "[DATE]"
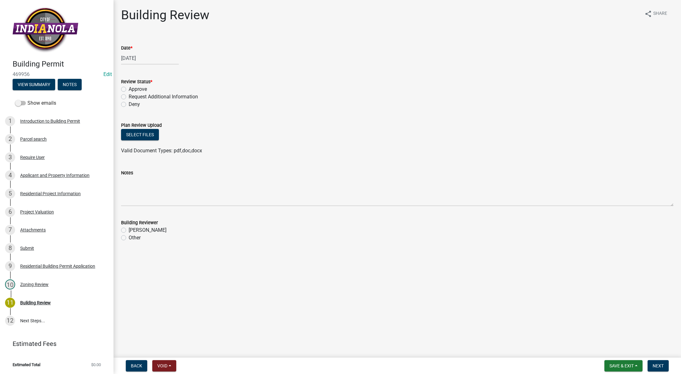
click at [129, 89] on label "Approve" at bounding box center [138, 89] width 18 height 8
click at [129, 89] on input "Approve" at bounding box center [131, 87] width 4 height 4
radio input "true"
click at [129, 228] on label "[PERSON_NAME]" at bounding box center [148, 230] width 38 height 8
click at [129, 228] on input "[PERSON_NAME]" at bounding box center [131, 228] width 4 height 4
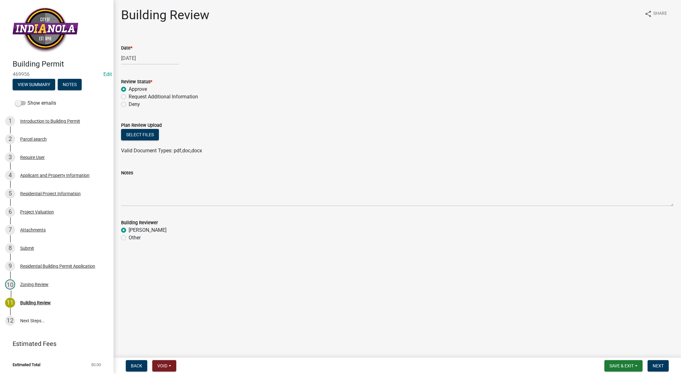
radio input "true"
click at [671, 365] on div "Back Void Withdraw Lock Expire Void Save & Exit Save Save & Exit Next" at bounding box center [396, 365] width 557 height 11
click at [666, 361] on button "Next" at bounding box center [657, 365] width 21 height 11
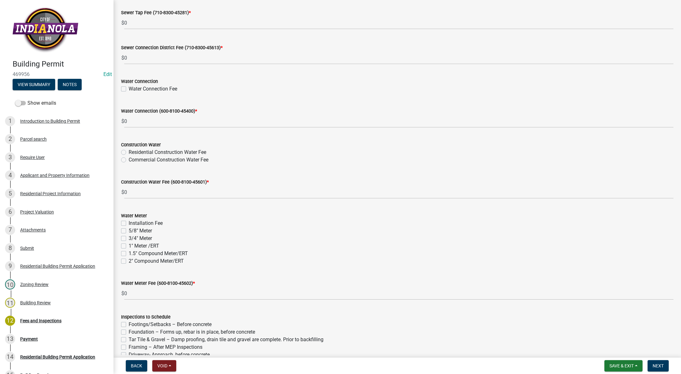
scroll to position [528, 0]
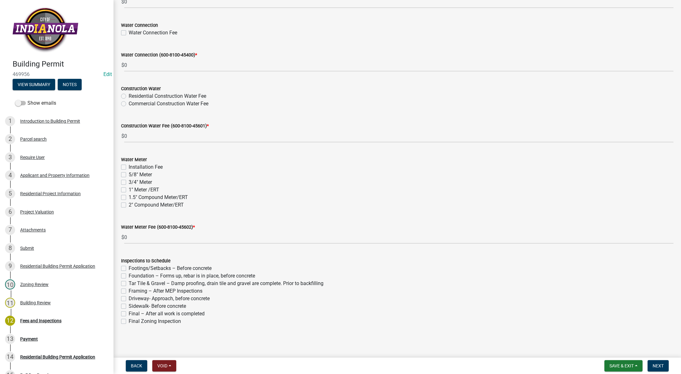
click at [129, 288] on label "Framing – After MEP Inspections" at bounding box center [166, 291] width 74 height 8
click at [129, 288] on input "Framing – After MEP Inspections" at bounding box center [131, 289] width 4 height 4
checkbox input "true"
checkbox input "false"
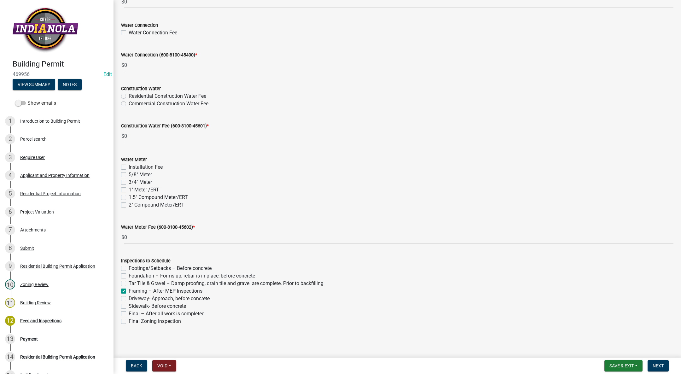
checkbox input "false"
checkbox input "true"
checkbox input "false"
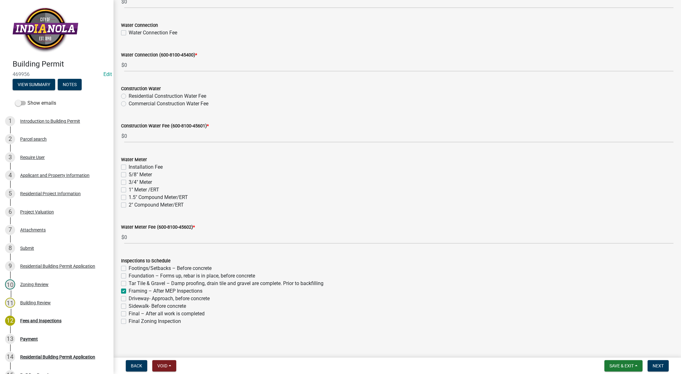
checkbox input "false"
click at [129, 288] on label "Framing – After MEP Inspections" at bounding box center [166, 291] width 74 height 8
click at [129, 288] on input "Framing – After MEP Inspections" at bounding box center [131, 289] width 4 height 4
checkbox input "false"
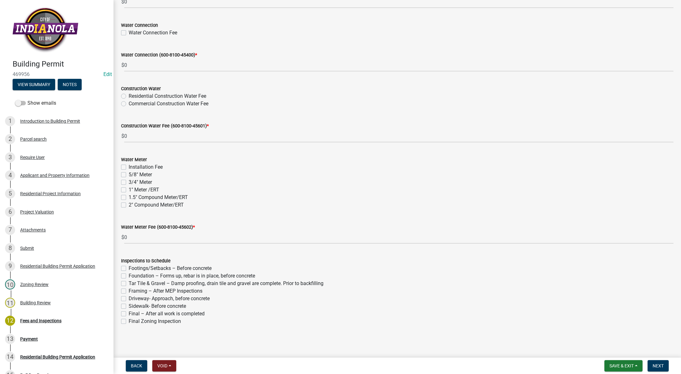
checkbox input "false"
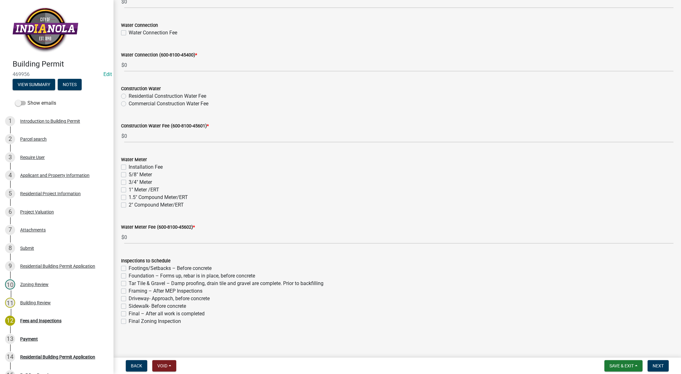
checkbox input "false"
click at [129, 312] on label "Final – After all work is completed" at bounding box center [167, 314] width 76 height 8
click at [129, 312] on input "Final – After all work is completed" at bounding box center [131, 312] width 4 height 4
checkbox input "true"
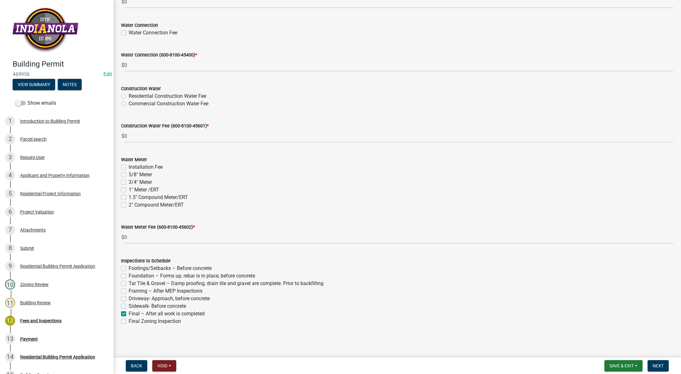
checkbox input "false"
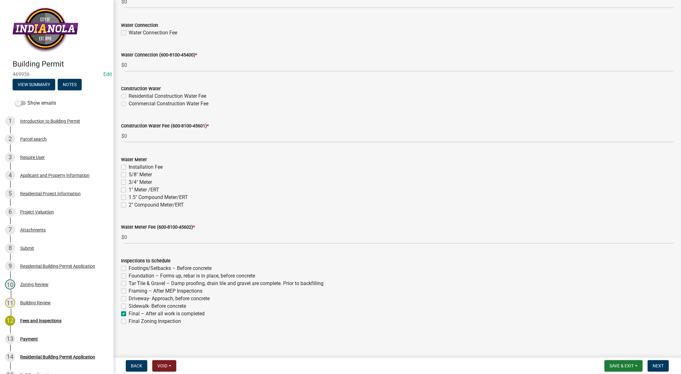
checkbox input "false"
checkbox input "true"
checkbox input "false"
click at [129, 269] on label "Footings/Setbacks – Before concrete" at bounding box center [170, 268] width 83 height 8
click at [129, 268] on input "Footings/Setbacks – Before concrete" at bounding box center [131, 266] width 4 height 4
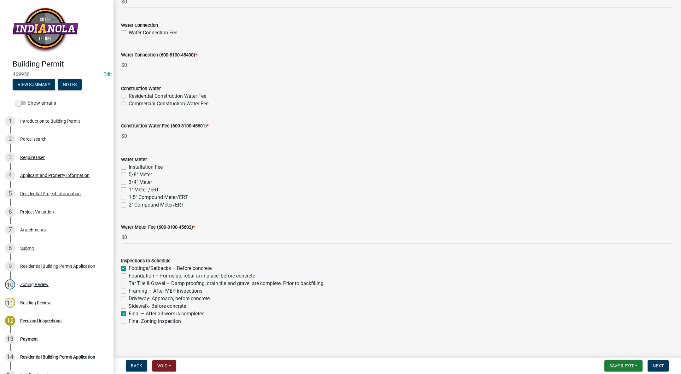
checkbox input "true"
checkbox input "false"
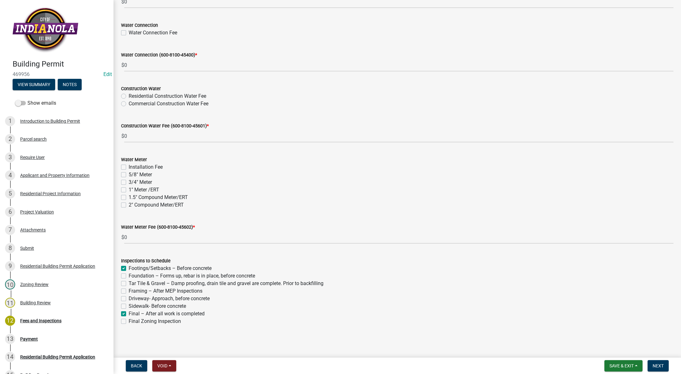
checkbox input "false"
checkbox input "true"
checkbox input "false"
click at [654, 361] on button "Next" at bounding box center [657, 365] width 21 height 11
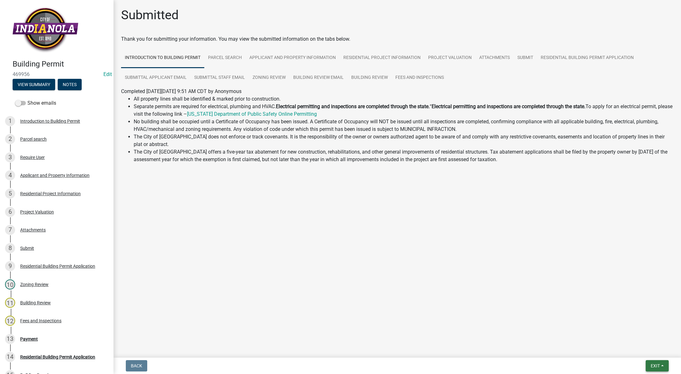
click at [655, 364] on span "Exit" at bounding box center [654, 365] width 9 height 5
click at [653, 352] on button "Save & Exit" at bounding box center [643, 349] width 50 height 15
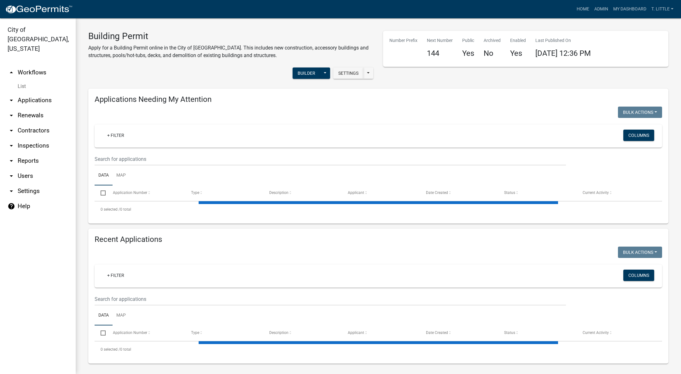
select select "3: 100"
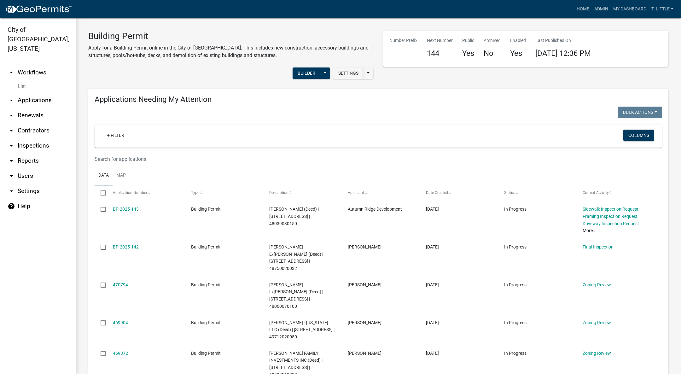
click at [124, 282] on link "470794" at bounding box center [120, 284] width 15 height 5
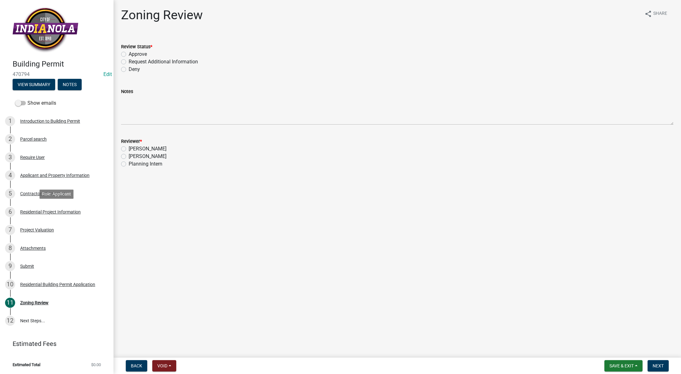
click at [44, 210] on div "Residential Project Information" at bounding box center [50, 212] width 60 height 4
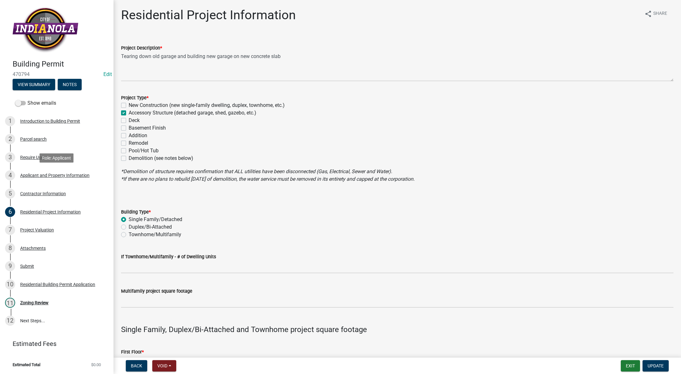
click at [34, 173] on div "Applicant and Property Information" at bounding box center [54, 175] width 69 height 4
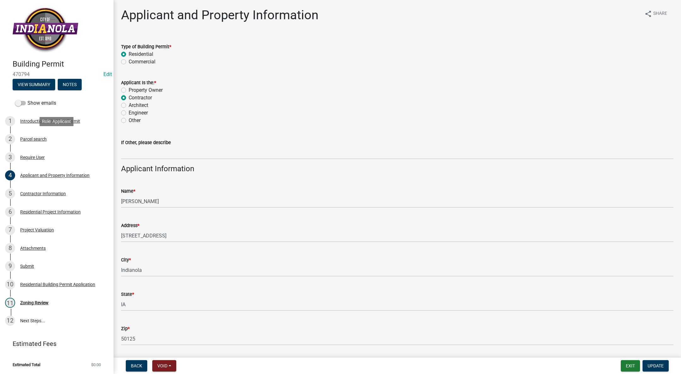
click at [45, 137] on div "Parcel search" at bounding box center [33, 139] width 26 height 4
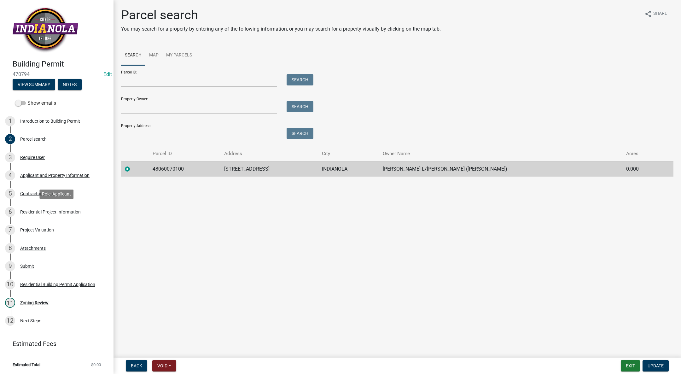
click at [46, 208] on div "6 Residential Project Information" at bounding box center [54, 212] width 98 height 10
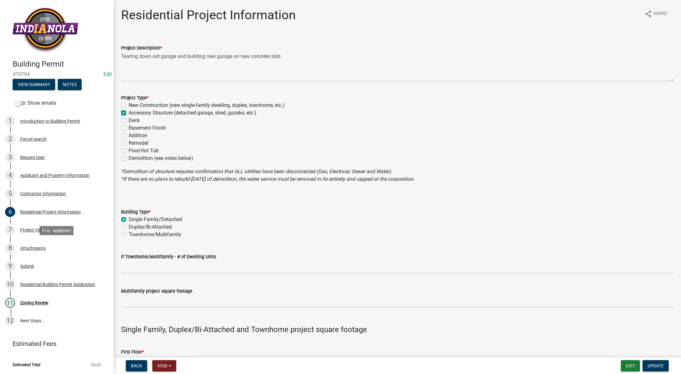
click at [44, 243] on div "8 Attachments" at bounding box center [54, 248] width 98 height 10
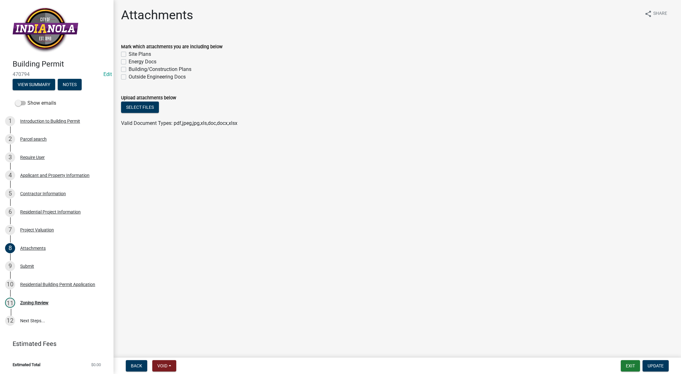
click at [41, 302] on div "Zoning Review" at bounding box center [34, 302] width 28 height 4
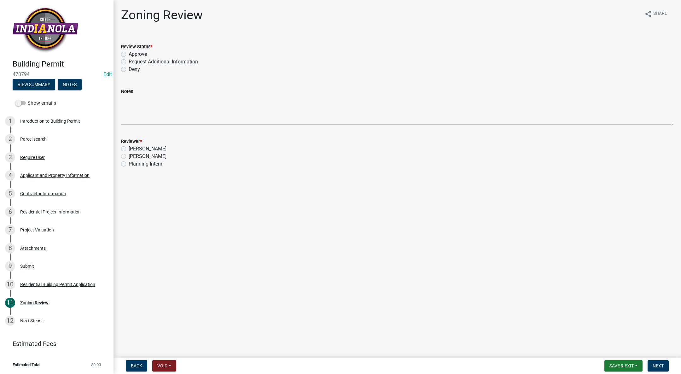
click at [129, 62] on label "Request Additional Information" at bounding box center [163, 62] width 69 height 8
click at [129, 62] on input "Request Additional Information" at bounding box center [131, 60] width 4 height 4
radio input "true"
click at [129, 156] on label "[PERSON_NAME]" at bounding box center [148, 157] width 38 height 8
click at [129, 156] on input "[PERSON_NAME]" at bounding box center [131, 155] width 4 height 4
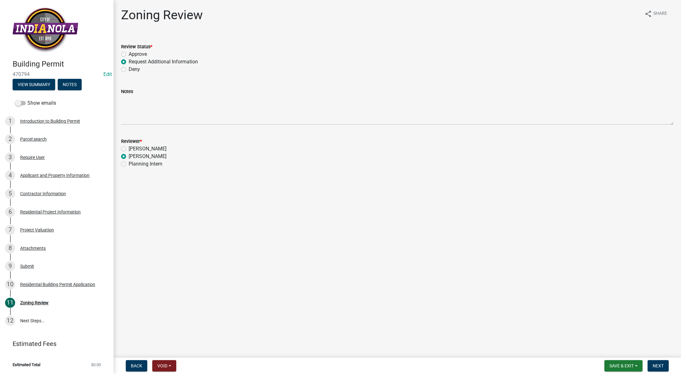
radio input "true"
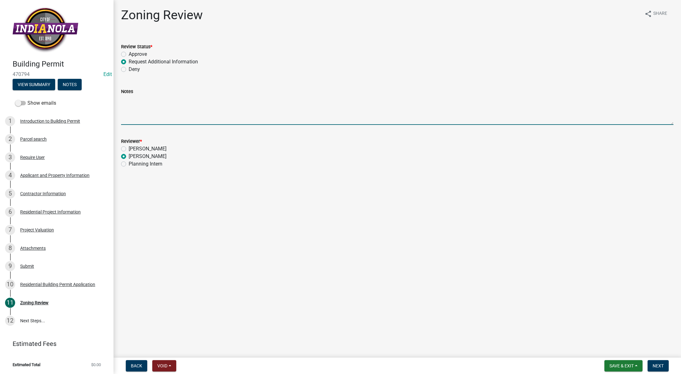
click at [148, 95] on textarea "Notes" at bounding box center [397, 110] width 552 height 30
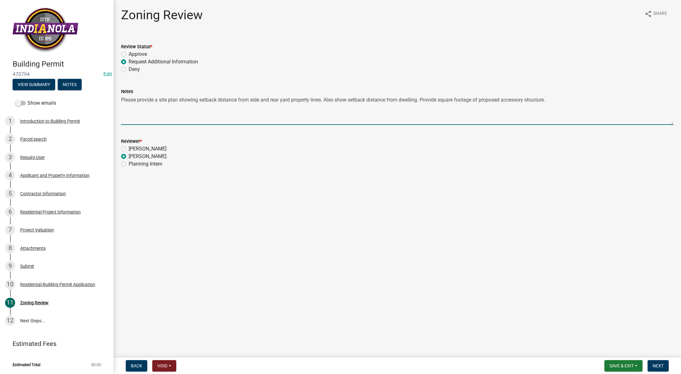
type textarea "Please provide a site plan showing setback distance from side and rear yard pro…"
click at [662, 361] on button "Next" at bounding box center [657, 365] width 21 height 11
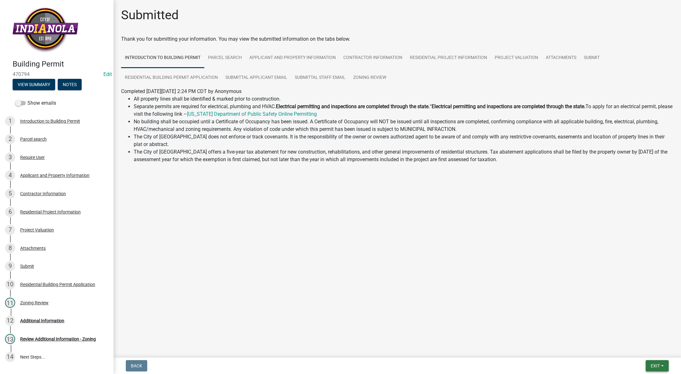
click at [647, 366] on button "Exit" at bounding box center [656, 365] width 23 height 11
click at [644, 350] on button "Save & Exit" at bounding box center [643, 349] width 50 height 15
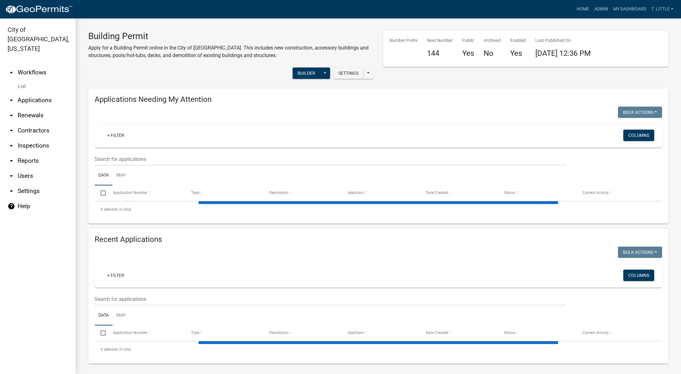
select select "3: 100"
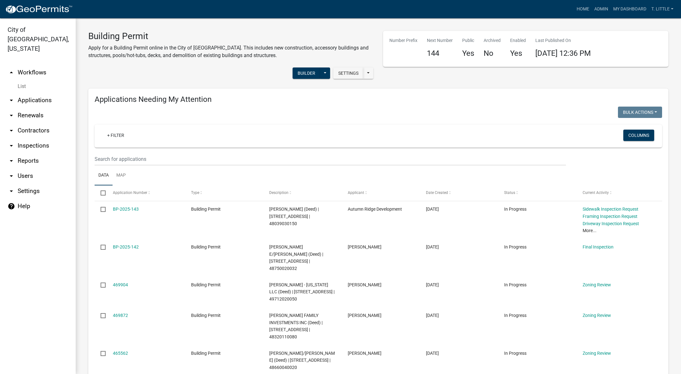
click at [119, 242] on datatable-body-cell "BP-2025-142" at bounding box center [145, 258] width 78 height 38
